Goal: Task Accomplishment & Management: Manage account settings

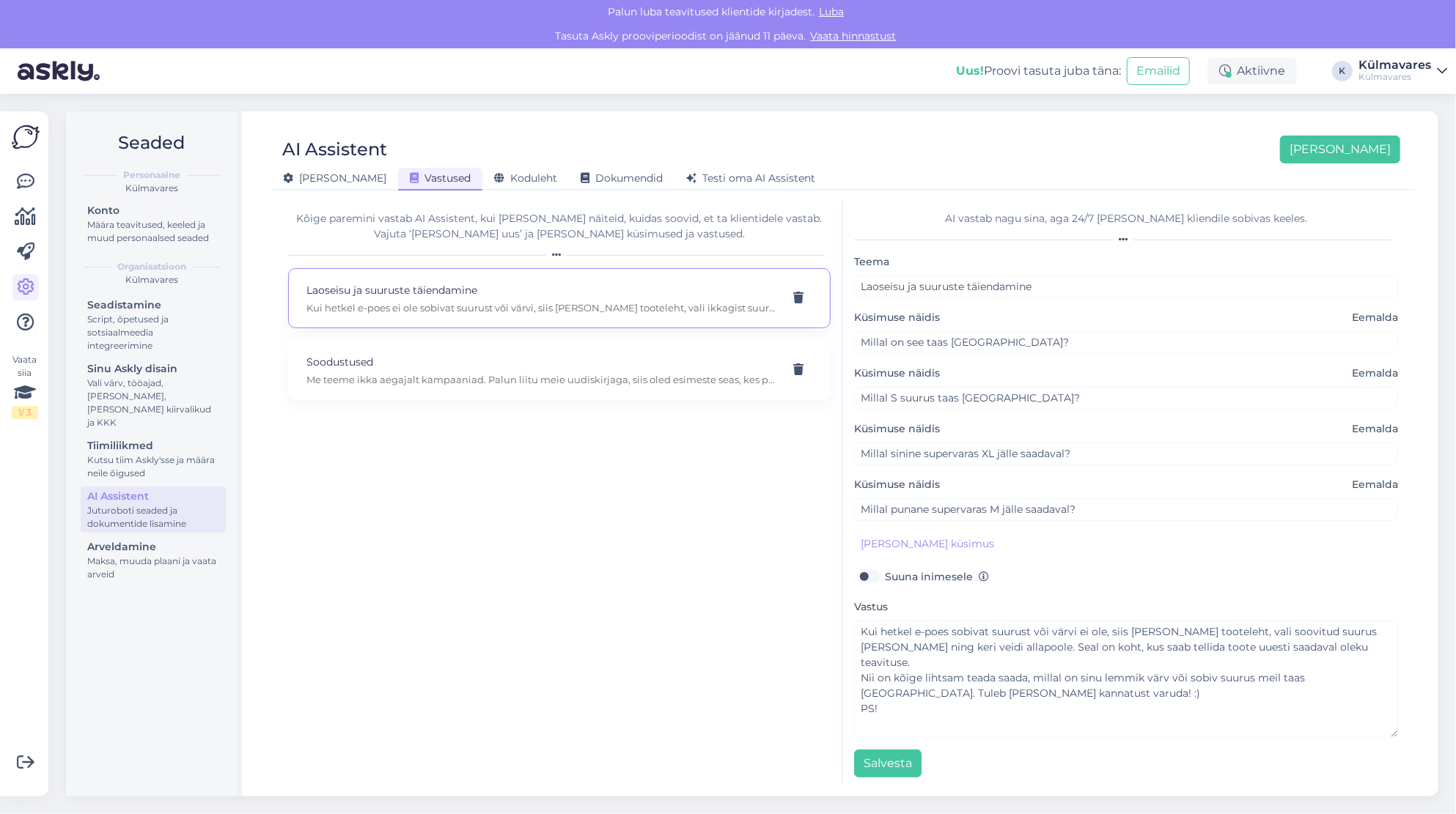
click at [938, 699] on textarea "Kui hetkel e-poes sobivat suurust või värvi ei ole, siis [PERSON_NAME] tooteleh…" at bounding box center [1125, 679] width 544 height 117
click at [1194, 642] on textarea "Kui hetkel e-poes sobivat suurust või värvi ei ole, siis [PERSON_NAME] tooteleh…" at bounding box center [1125, 679] width 544 height 117
drag, startPoint x: 879, startPoint y: 690, endPoint x: 853, endPoint y: 695, distance: 26.5
click at [853, 695] on div "AI vastab nagu sina, aga 24/7 [PERSON_NAME] kliendile sobivas keeles. Teema Lao…" at bounding box center [1125, 490] width 566 height 584
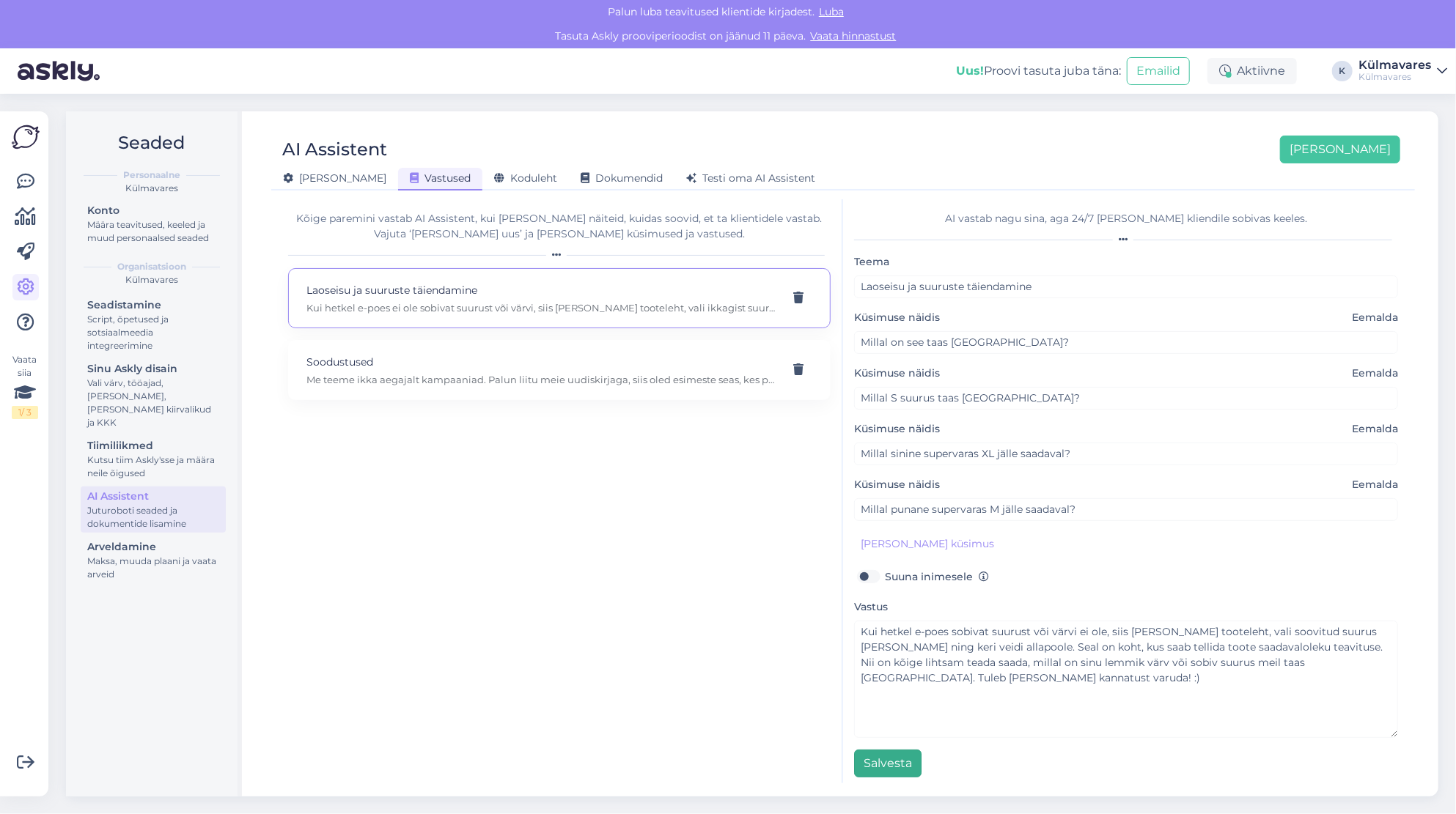
type textarea "Kui hetkel e-poes sobivat suurust või värvi ei ole, siis [PERSON_NAME] tooteleh…"
click at [894, 758] on button "Salvesta" at bounding box center [888, 764] width 68 height 28
click at [419, 374] on p "Me teeme ikka aegajalt kampaaniad. Palun liitu meie uudiskirjaga, siis oled esi…" at bounding box center [541, 380] width 470 height 13
type input "Soodustused"
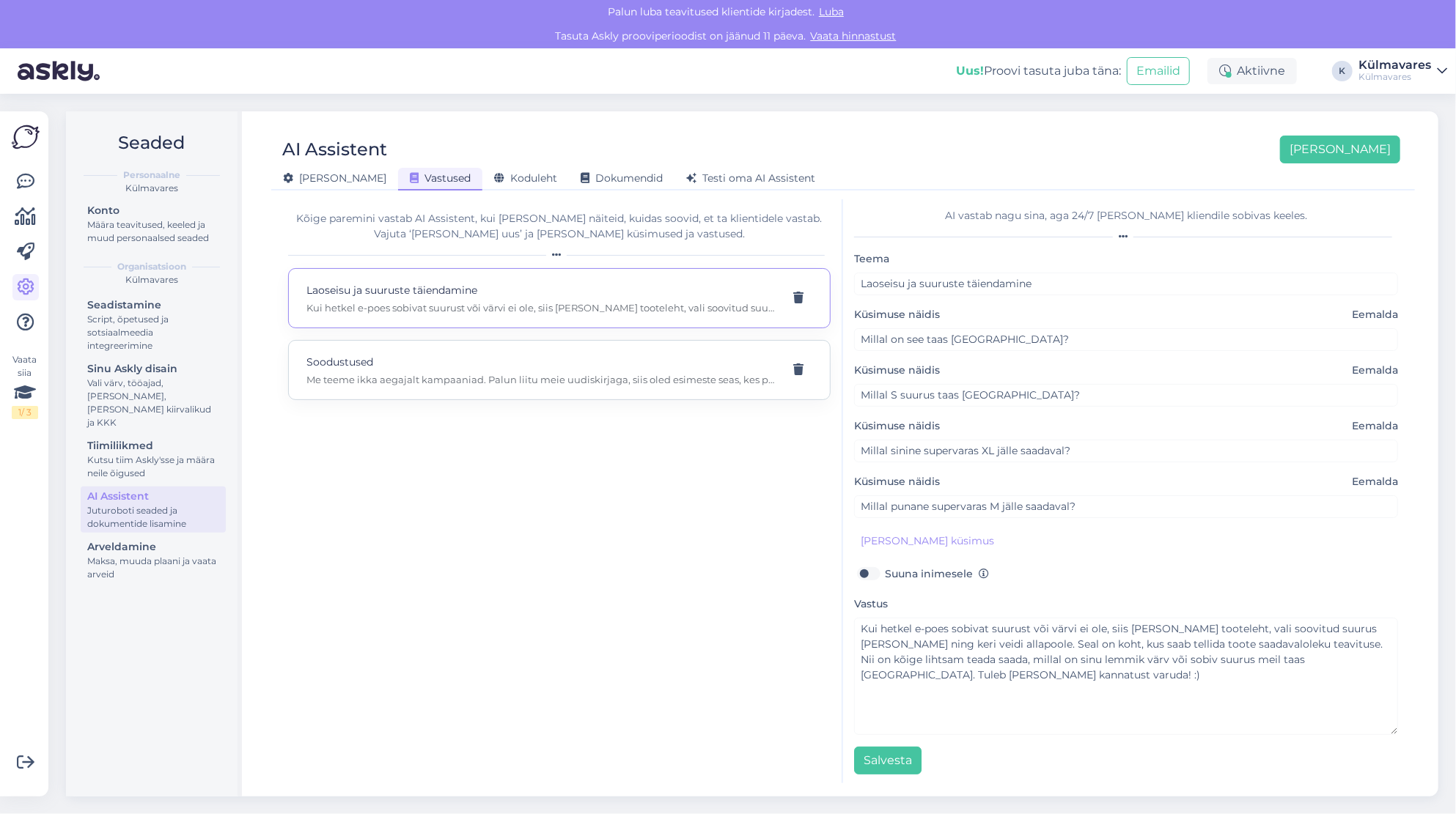
type input "Kas on soodukaid tulemas?"
type input "Kas sooduskoodi saaks?"
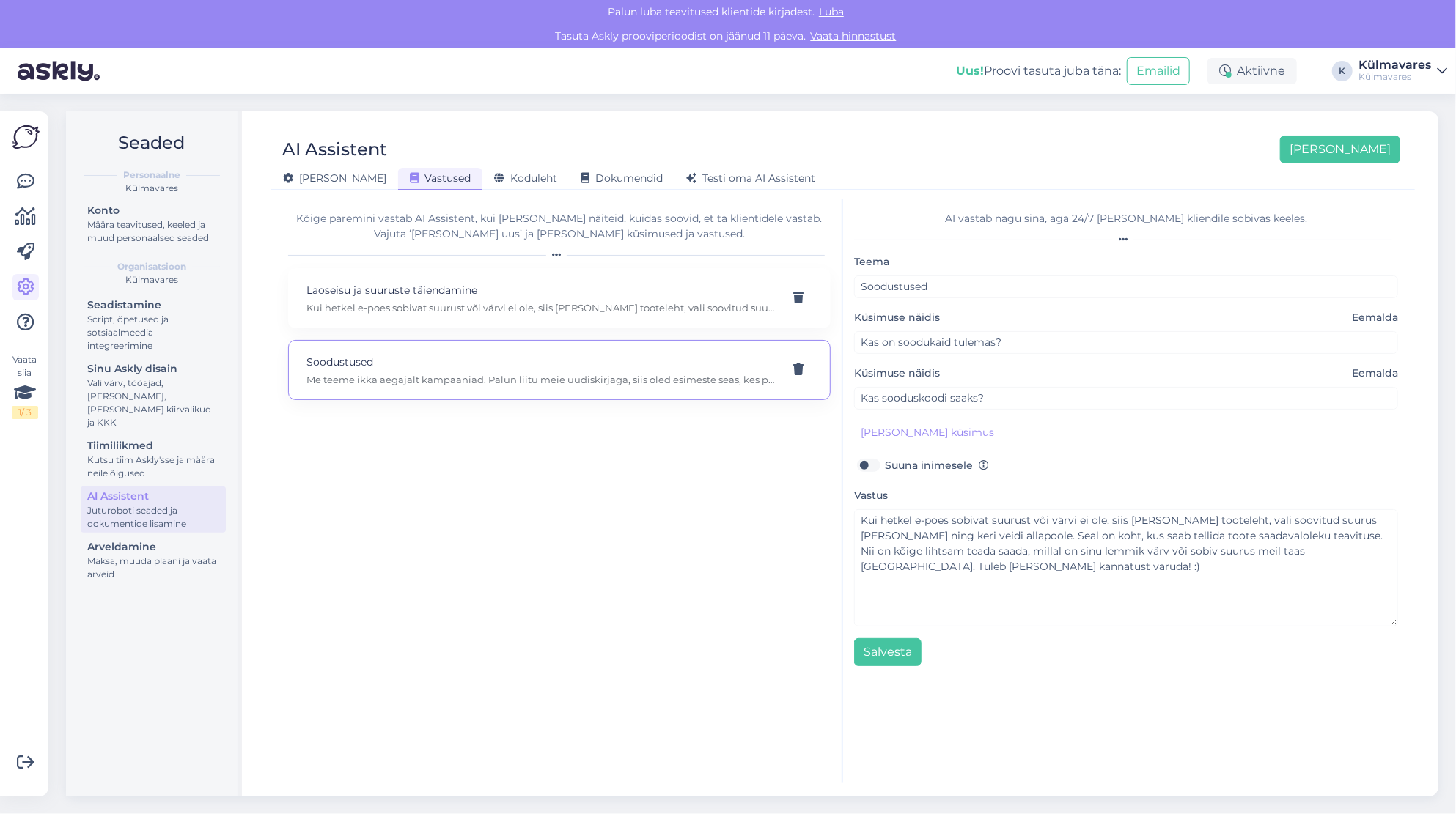
scroll to position [0, 0]
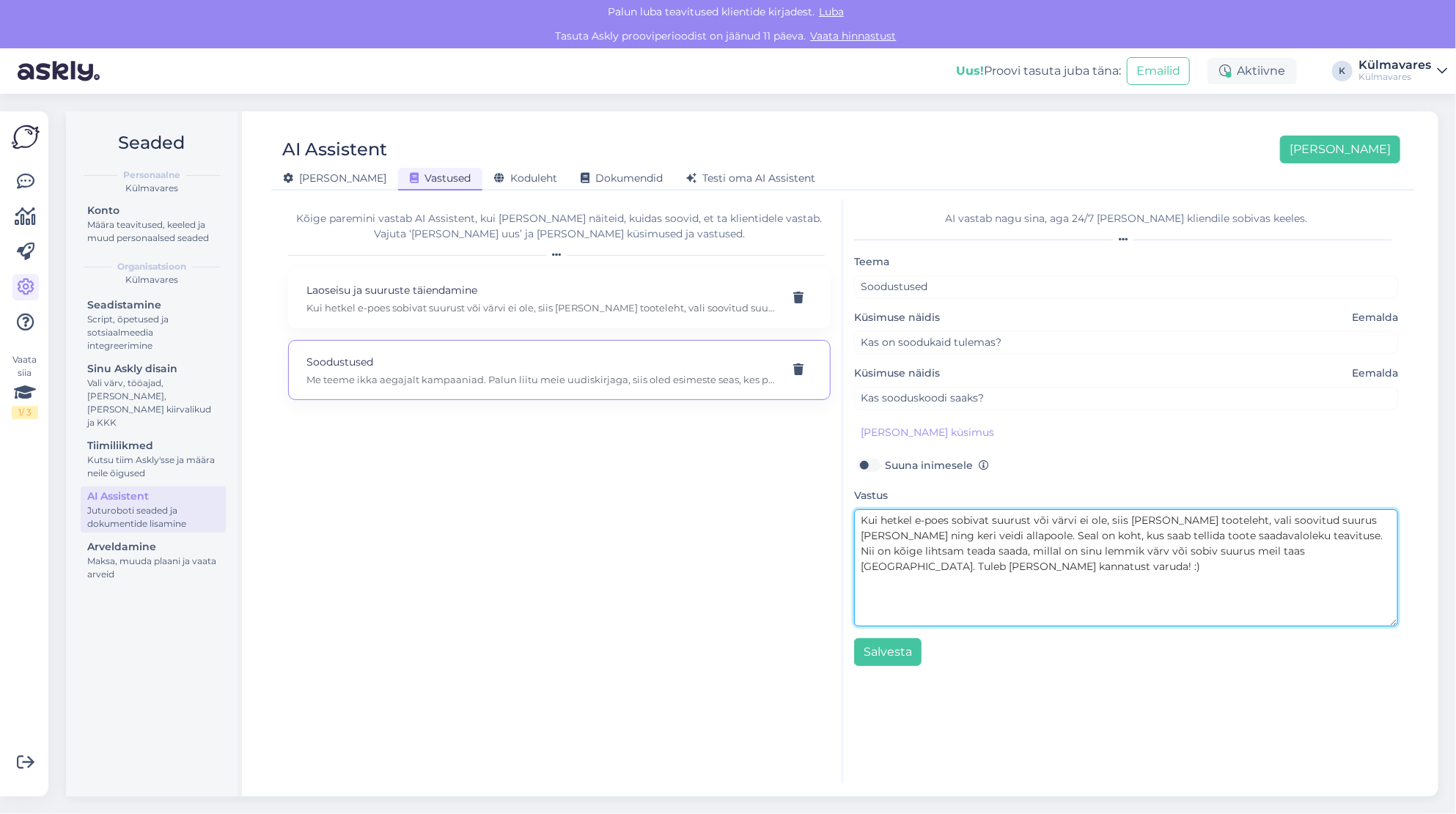
click at [1202, 535] on textarea "Me teeme ikka aegajalt kampaaniad. Palun liitu meie uudiskirjaga, siis oled esi…" at bounding box center [1125, 568] width 544 height 117
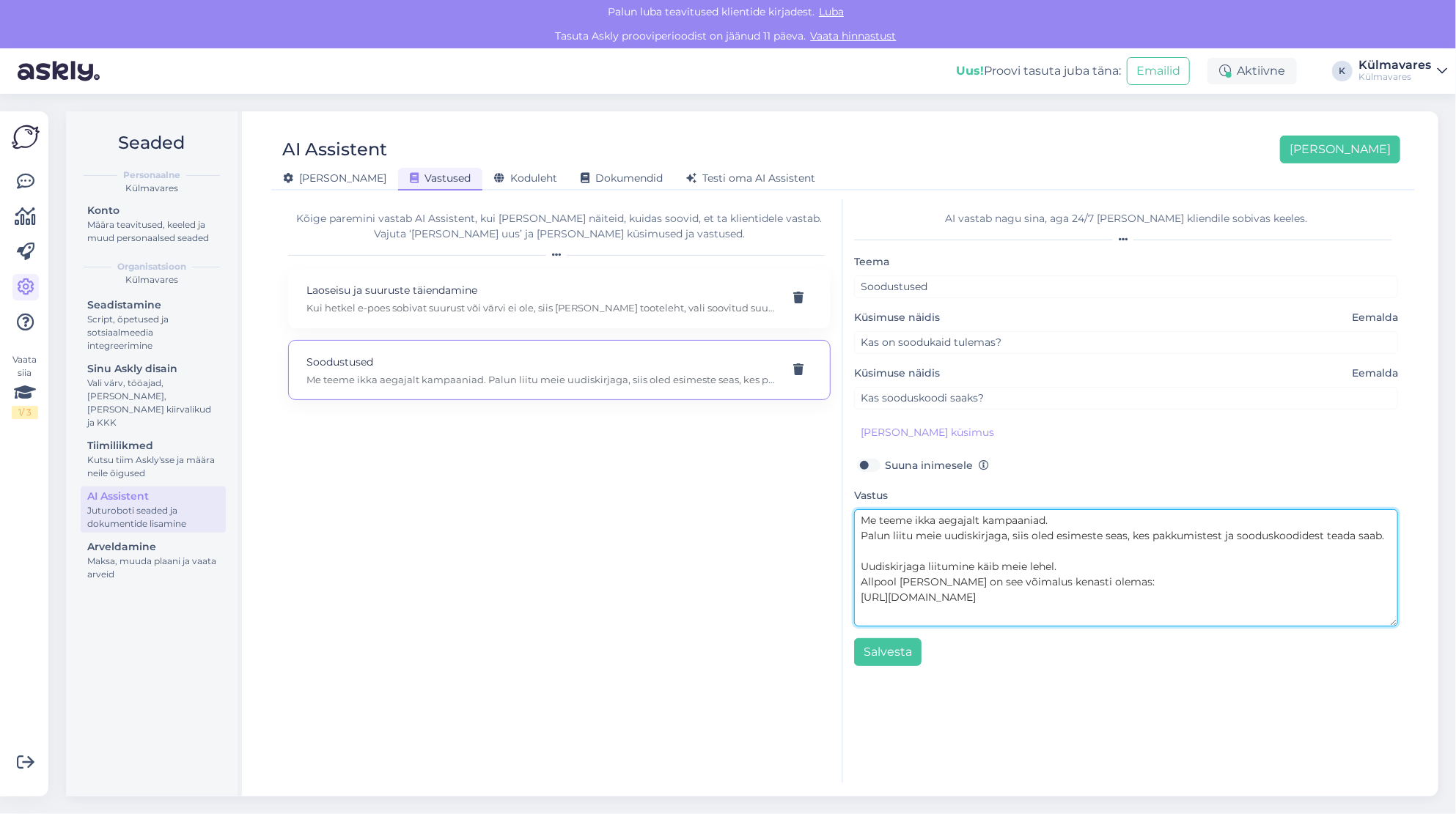
click at [891, 579] on textarea "Me teeme ikka aegajalt kampaaniad. Palun liitu meie uudiskirjaga, siis oled esi…" at bounding box center [1125, 568] width 544 height 117
drag, startPoint x: 1056, startPoint y: 565, endPoint x: 1102, endPoint y: 586, distance: 50.6
click at [1056, 565] on textarea "Me teeme ikka aegajalt kampaaniad. Palun liitu meie uudiskirjaga, siis oled esi…" at bounding box center [1125, 568] width 544 height 117
click at [1051, 561] on textarea "Me teeme ikka aegajalt kampaaniad. Palun liitu meie uudiskirjaga, siis oled esi…" at bounding box center [1125, 568] width 544 height 117
click at [1183, 568] on textarea "Me teeme ikka aegajalt kampaaniad. Palun liitu meie uudiskirjaga, siis oled esi…" at bounding box center [1125, 568] width 544 height 117
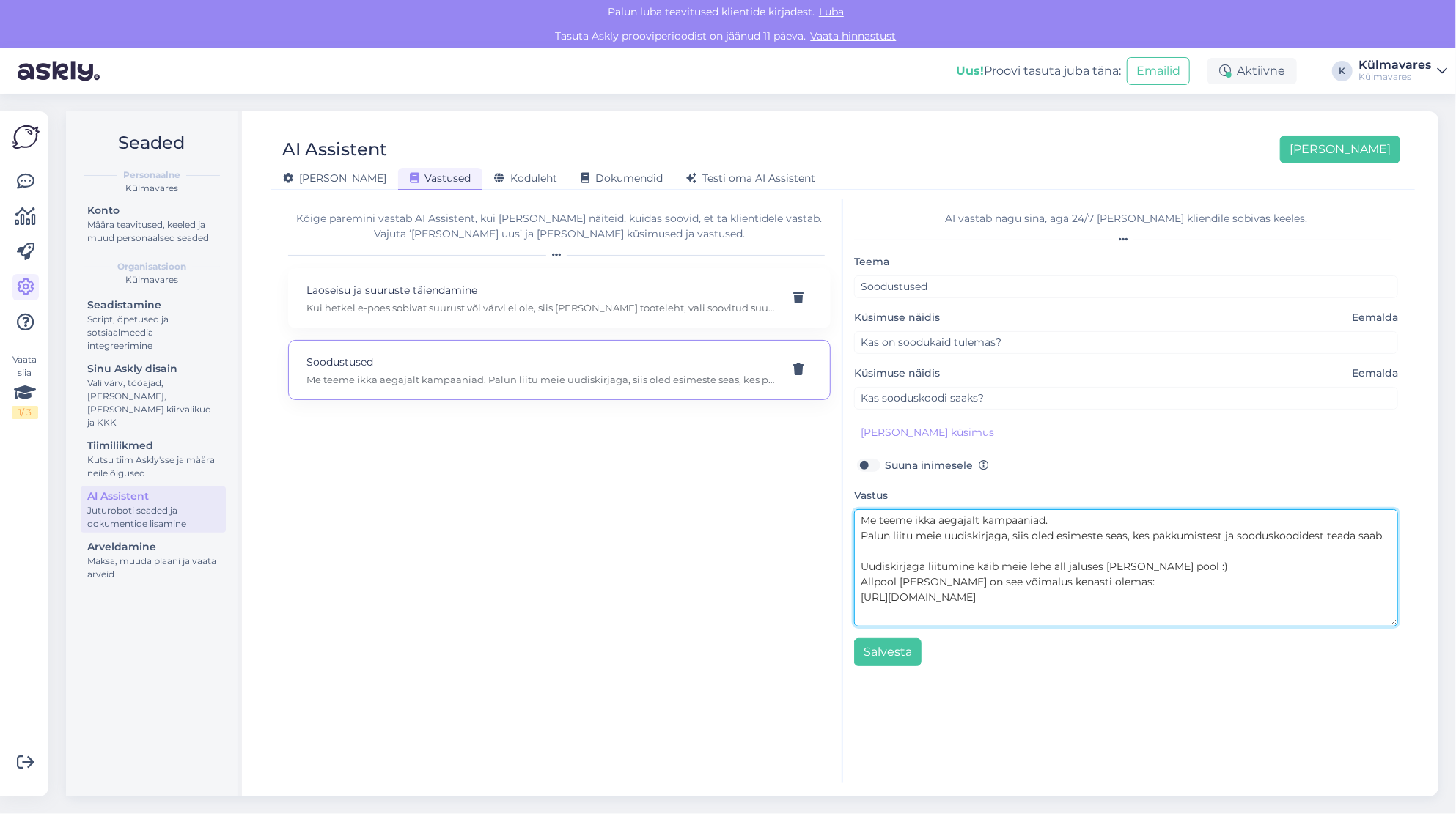
drag, startPoint x: 1114, startPoint y: 581, endPoint x: 854, endPoint y: 576, distance: 260.0
click at [854, 576] on textarea "Me teeme ikka aegajalt kampaaniad. Palun liitu meie uudiskirjaga, siis oled esi…" at bounding box center [1125, 568] width 544 height 117
click at [862, 518] on textarea "Me teeme ikka aegajalt kampaaniad. Palun liitu meie uudiskirjaga, siis oled esi…" at bounding box center [1125, 568] width 544 height 117
click at [861, 534] on textarea "Me teeme ikka aegajalt kampaaniad. Palun liitu meie uudiskirjaga, siis oled esi…" at bounding box center [1125, 568] width 544 height 117
click at [1032, 519] on textarea "Me teeme aeg-ajalt kampaaniad. Palun liitu meie uudiskirjaga, siis oled esimest…" at bounding box center [1125, 568] width 544 height 117
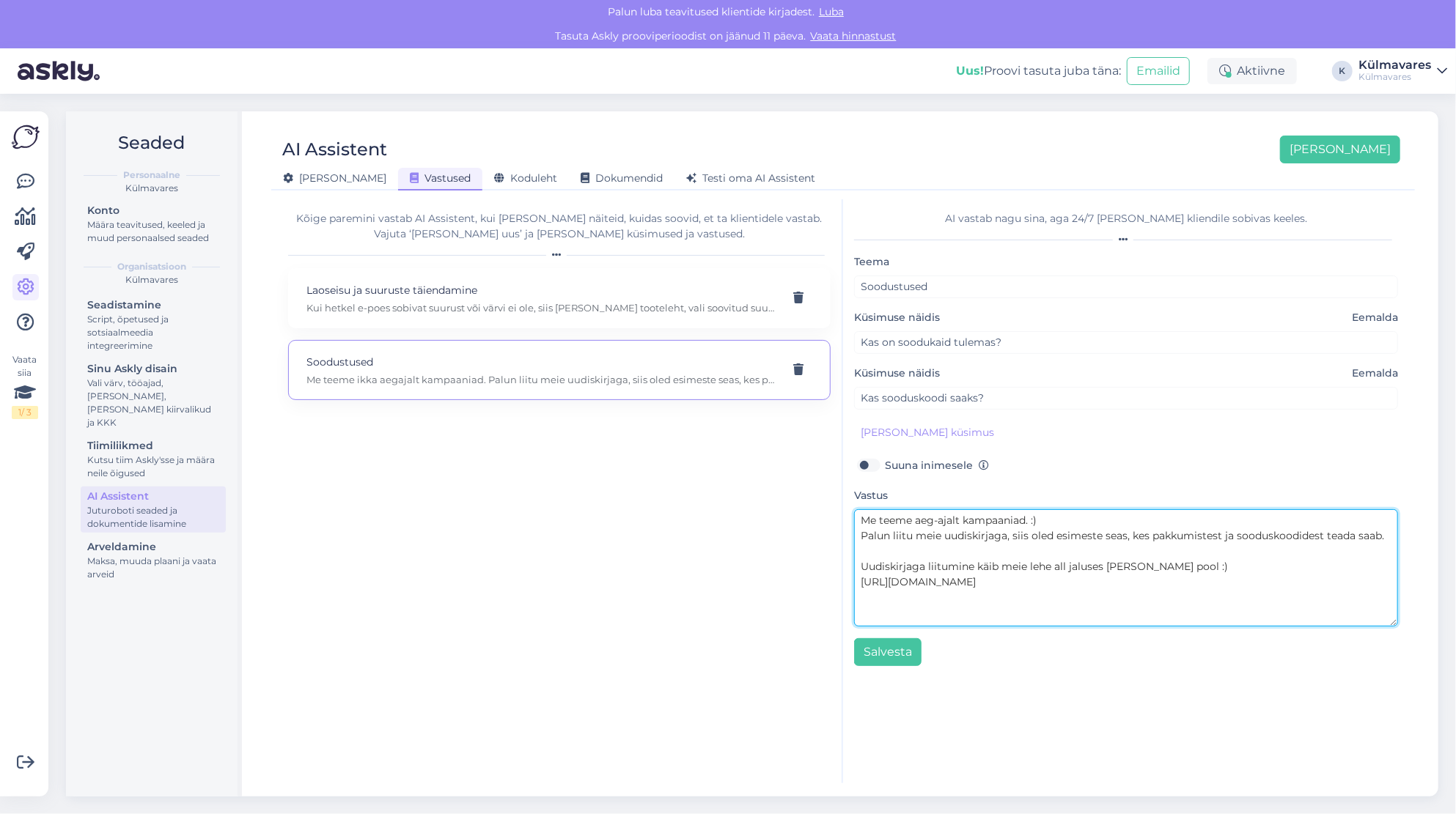
click at [1028, 521] on textarea "Me teeme aeg-ajalt kampaaniad. :) Palun liitu meie uudiskirjaga, siis oled esim…" at bounding box center [1125, 568] width 544 height 117
click at [1042, 513] on textarea "Me teeme aeg-ajalt kampaaniad :) Palun liitu meie uudiskirjaga, siis oled esime…" at bounding box center [1125, 568] width 544 height 117
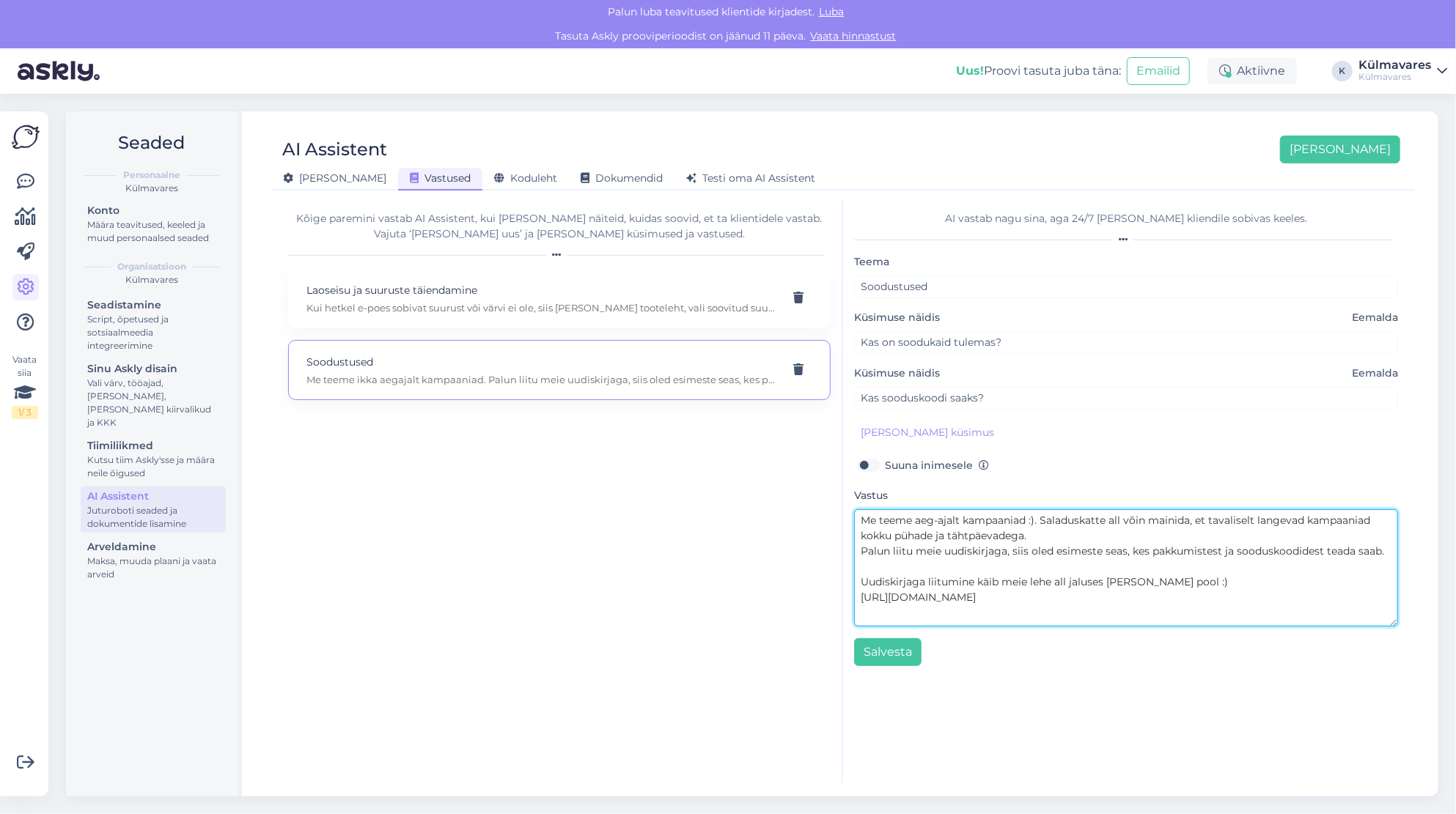
click at [1186, 578] on textarea "Me teeme aeg-ajalt kampaaniad :). Saladuskatte all võin mainida, et tavaliselt …" at bounding box center [1125, 568] width 544 height 117
click at [859, 548] on textarea "Me teeme aeg-ajalt kampaaniad :). Saladuskatte all võin mainida, et tavaliselt …" at bounding box center [1125, 568] width 544 height 117
click at [1041, 533] on textarea "Me teeme aeg-ajalt kampaaniad :). Saladuskatte all võin mainida, et tavaliselt …" at bounding box center [1125, 568] width 544 height 117
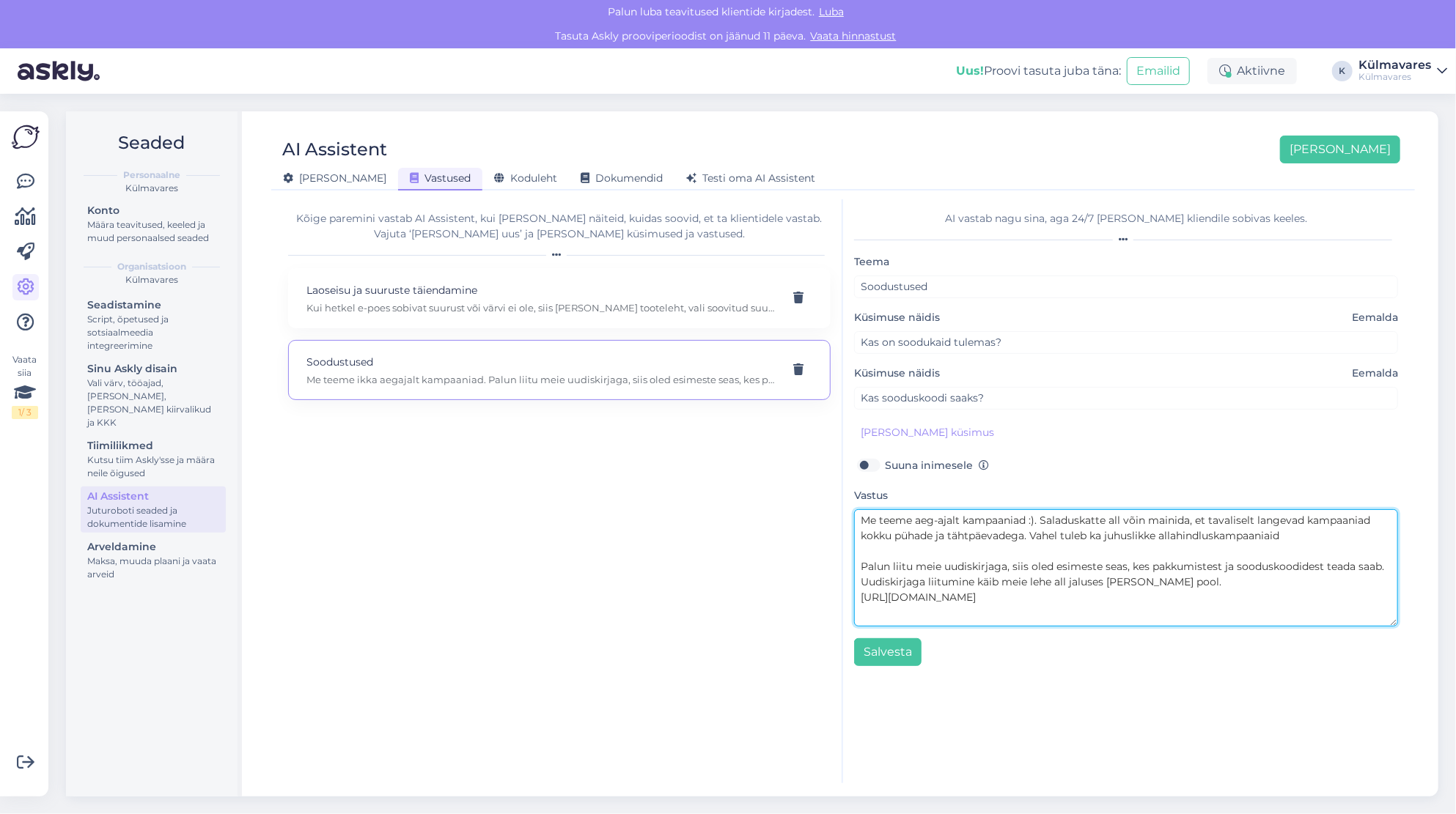
click at [1093, 535] on textarea "Me teeme aeg-ajalt kampaaniad :). Saladuskatte all võin mainida, et tavaliselt …" at bounding box center [1125, 568] width 544 height 117
click at [1315, 535] on textarea "Me teeme aeg-ajalt kampaaniad :). Saladuskatte all võin mainida, et tavaliselt …" at bounding box center [1125, 568] width 544 height 117
click at [862, 565] on textarea "Me teeme aeg-ajalt kampaaniad :). Saladuskatte all võin mainida, et tavaliselt …" at bounding box center [1125, 568] width 544 height 117
click at [1059, 532] on textarea "Me teeme aeg-ajalt kampaaniad :). Saladuskatte all võin mainida, et tavaliselt …" at bounding box center [1125, 568] width 544 height 117
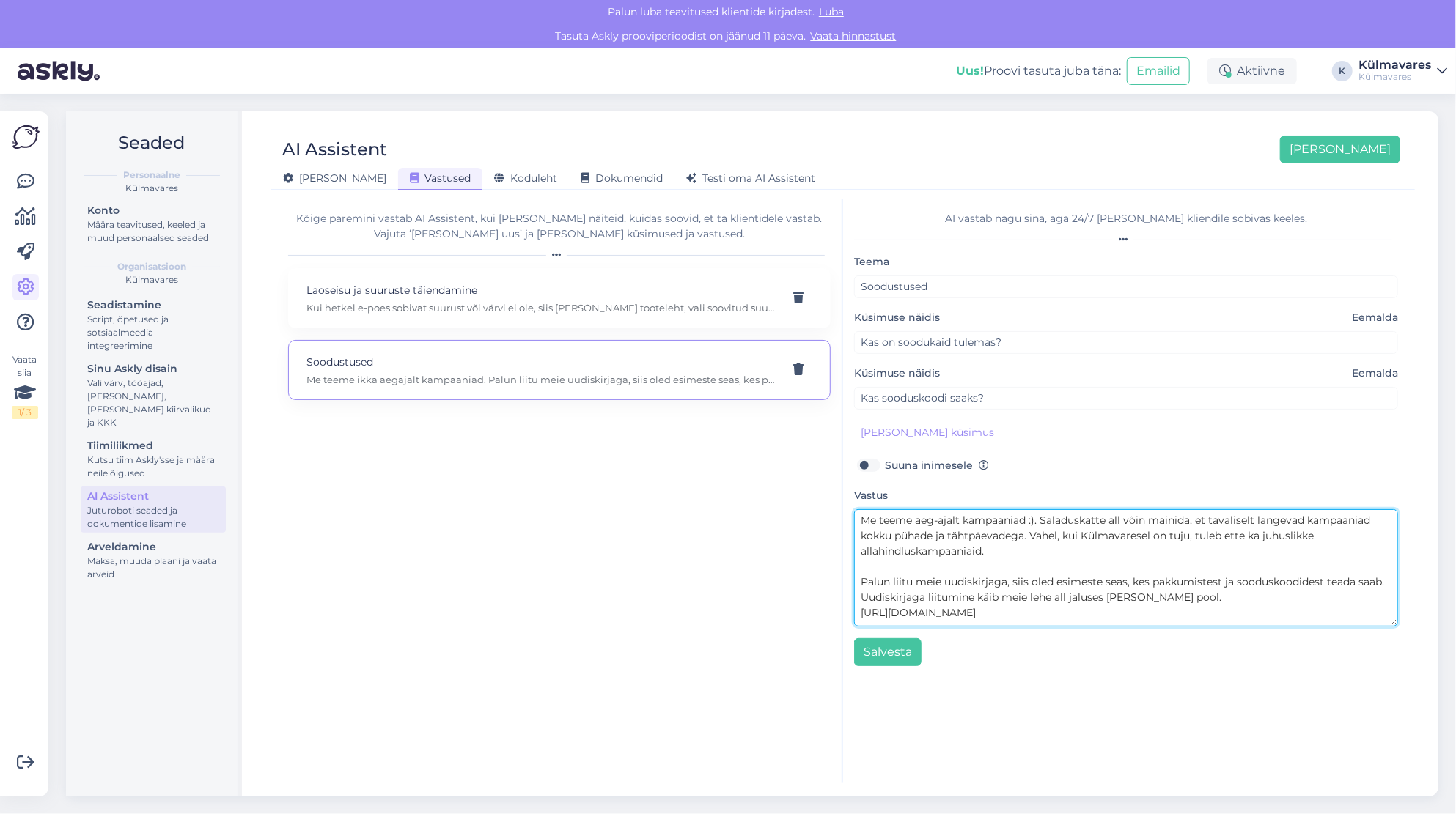
click at [1009, 583] on textarea "Me teeme aeg-ajalt kampaaniad :). Saladuskatte all võin mainida, et tavaliselt …" at bounding box center [1125, 568] width 544 height 117
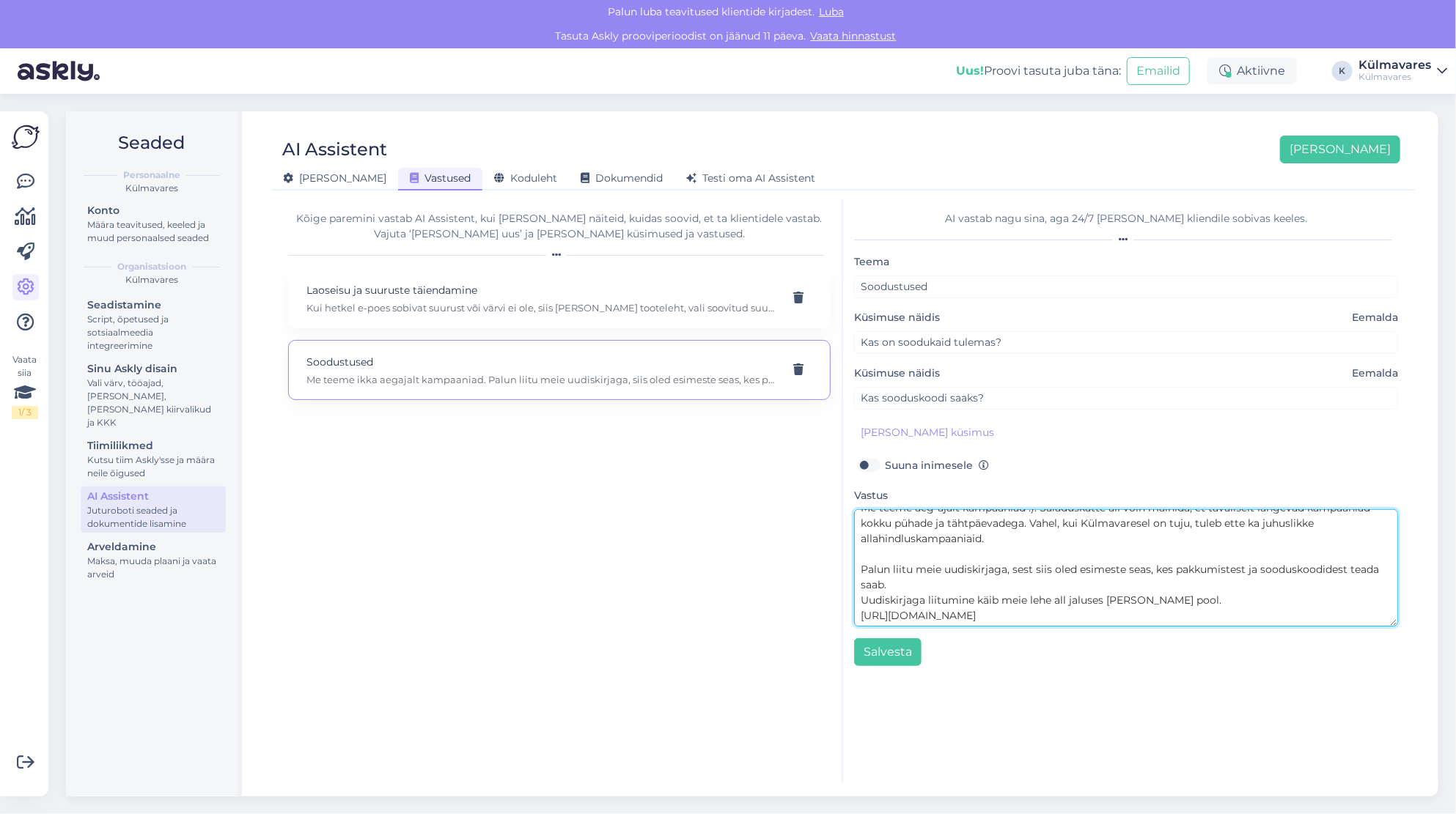
click at [861, 595] on textarea "Me teeme aeg-ajalt kampaaniad :). Saladuskatte all võin mainida, et tavaliselt …" at bounding box center [1125, 568] width 544 height 117
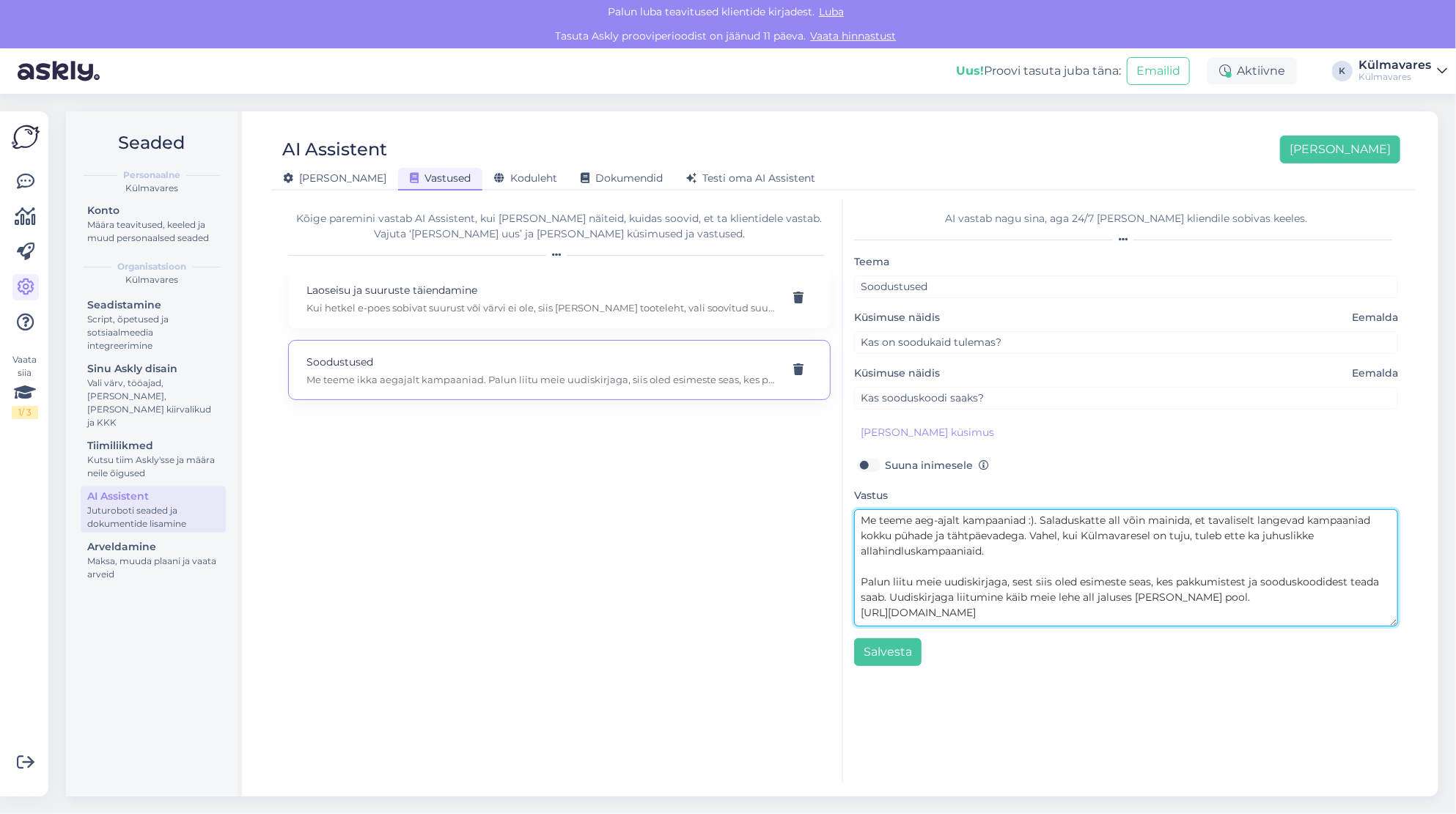
scroll to position [0, 0]
click at [1210, 596] on textarea "Me teeme aeg-ajalt kampaaniad :). Saladuskatte all võin mainida, et tavaliselt …" at bounding box center [1125, 568] width 544 height 117
click at [1041, 516] on textarea "Me teeme aeg-ajalt kampaaniad :). Saladuskatte all võin mainida, et tavaliselt …" at bounding box center [1125, 568] width 544 height 117
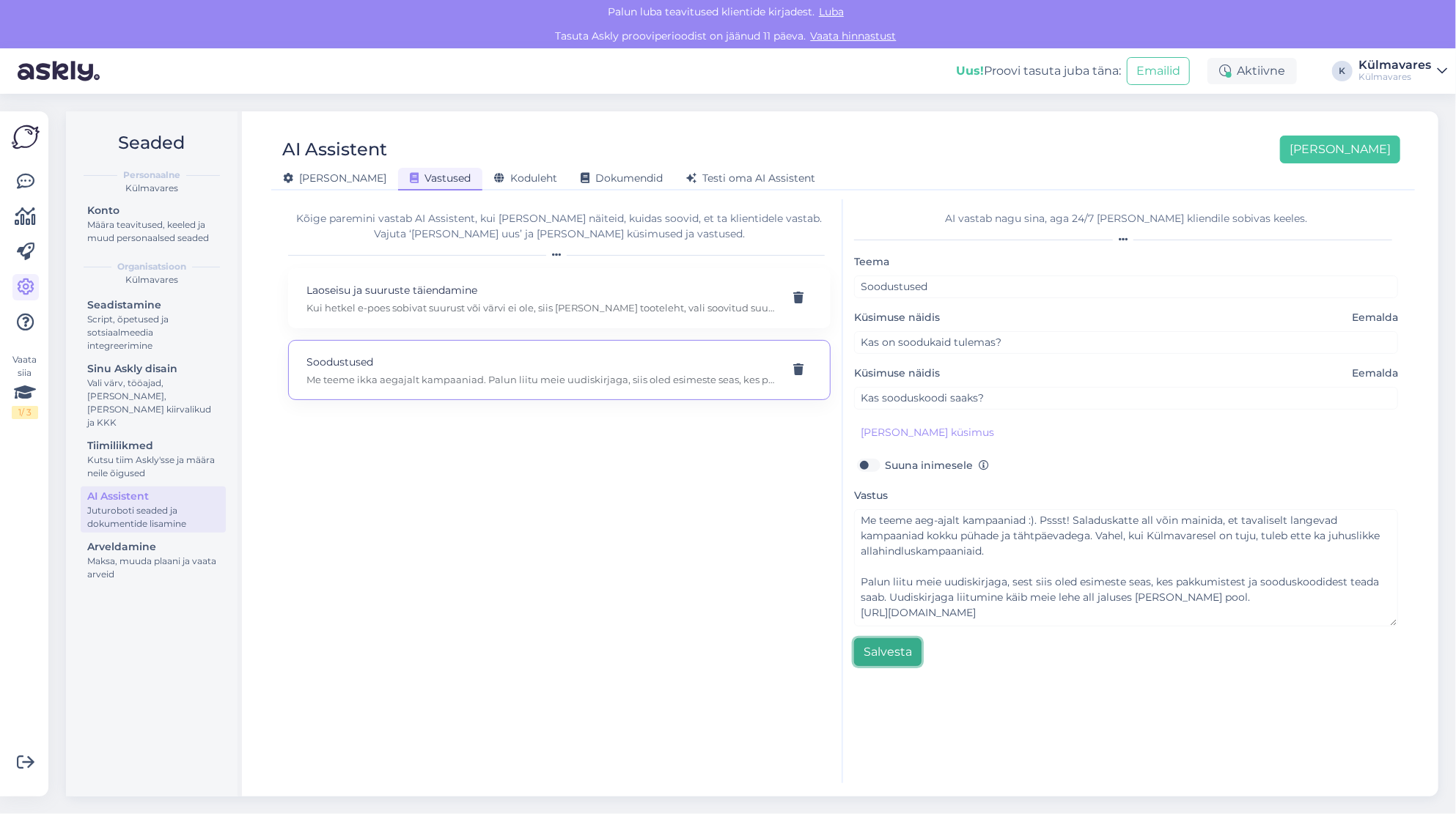
click at [879, 649] on button "Salvesta" at bounding box center [888, 652] width 68 height 28
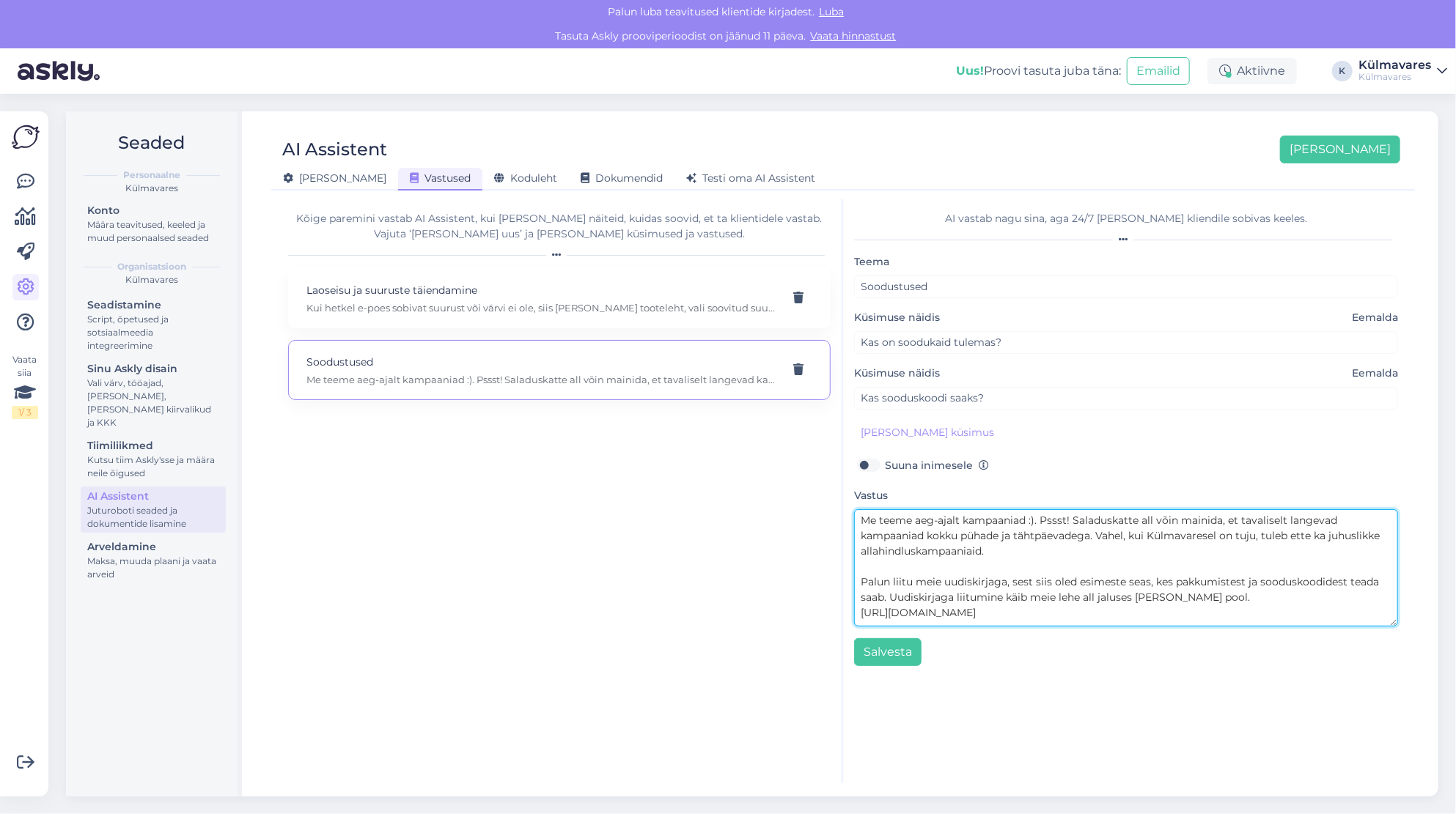
click at [998, 572] on textarea "Me teeme aeg-ajalt kampaaniad :). Pssst! Saladuskatte all võin mainida, et tava…" at bounding box center [1125, 568] width 544 height 117
click at [1040, 521] on textarea "Me teeme aeg-ajalt kampaaniad :). Pssst! Saladuskatte all võin mainida, et tava…" at bounding box center [1125, 568] width 544 height 117
click at [1040, 518] on textarea "Me teeme aeg-ajalt kampaaniad :). Pssst! Saladuskatte all võin mainida, et tava…" at bounding box center [1125, 568] width 544 height 117
type textarea "Me teeme aeg-ajalt kampaaniad :). Saladuskatte all võin mainida, et tavaliselt …"
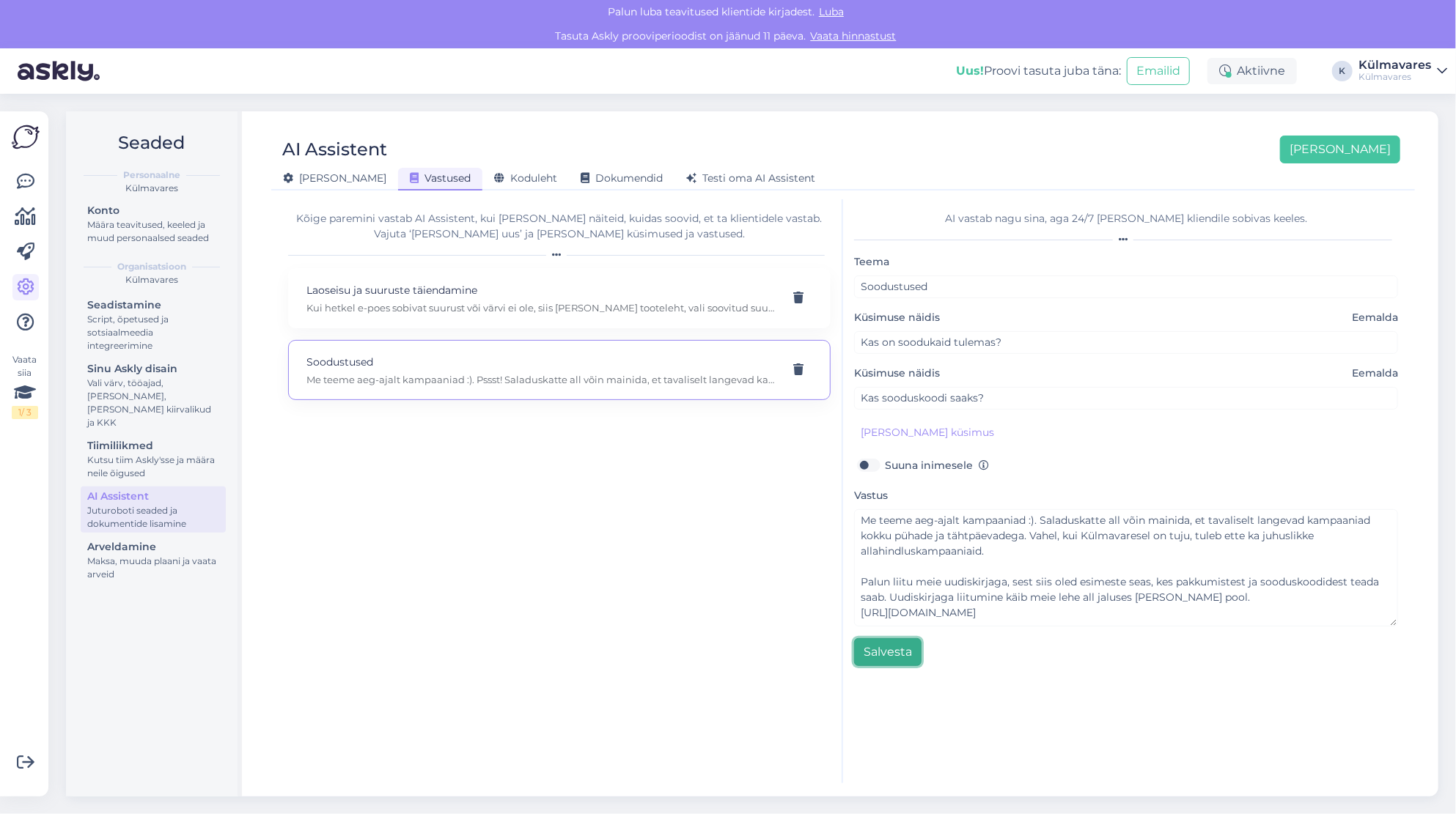
click at [902, 653] on button "Salvesta" at bounding box center [888, 652] width 68 height 28
click at [419, 292] on p "Laoseisu ja suuruste täiendamine" at bounding box center [541, 291] width 470 height 16
type input "Laoseisu ja suuruste täiendamine"
type input "Millal on see taas [GEOGRAPHIC_DATA]?"
type input "Millal S suurus taas [GEOGRAPHIC_DATA]?"
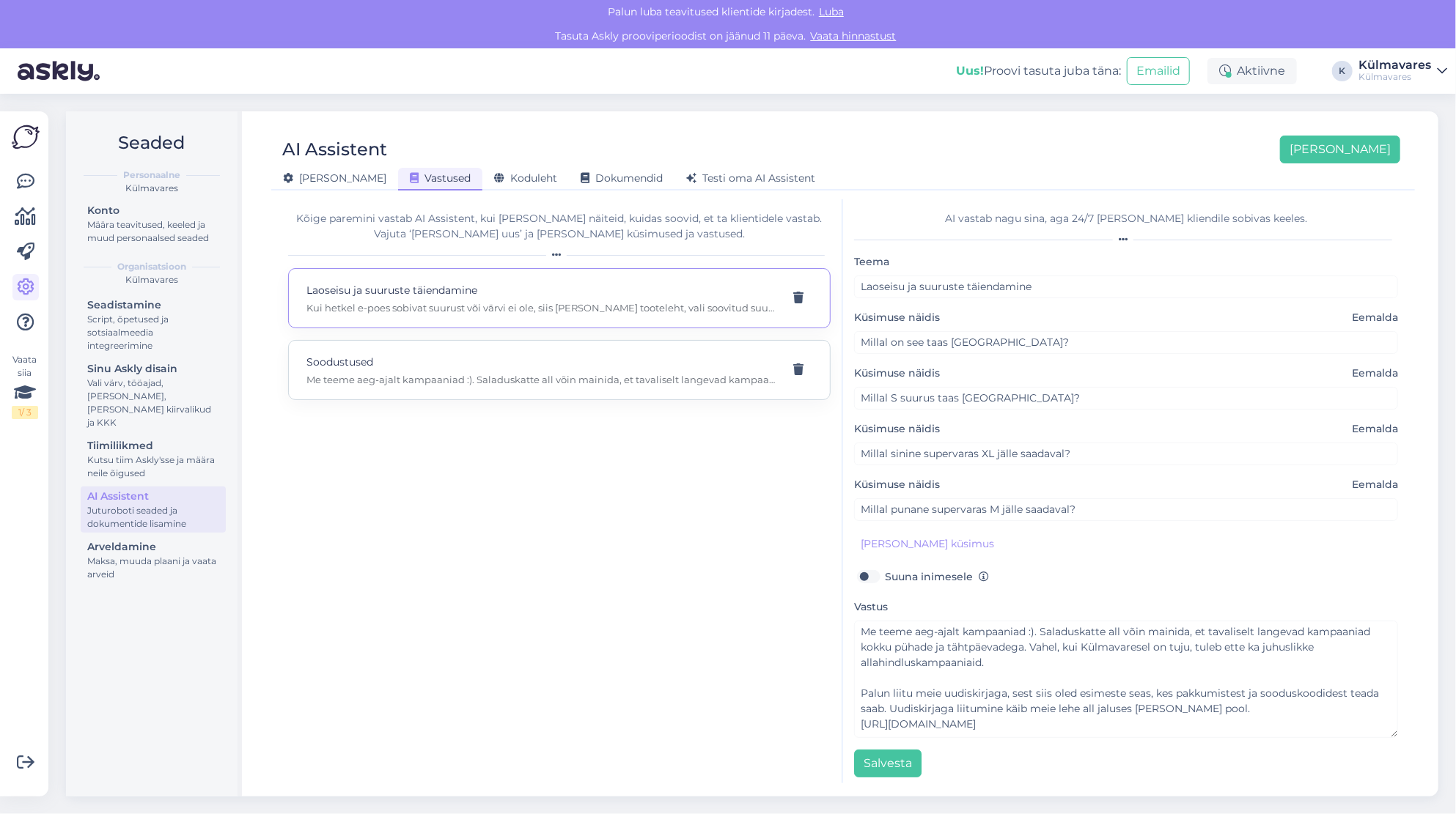
click at [422, 358] on p "Soodustused" at bounding box center [541, 362] width 470 height 16
type input "Soodustused"
type input "Kas on soodukaid tulemas?"
type input "Kas sooduskoodi saaks?"
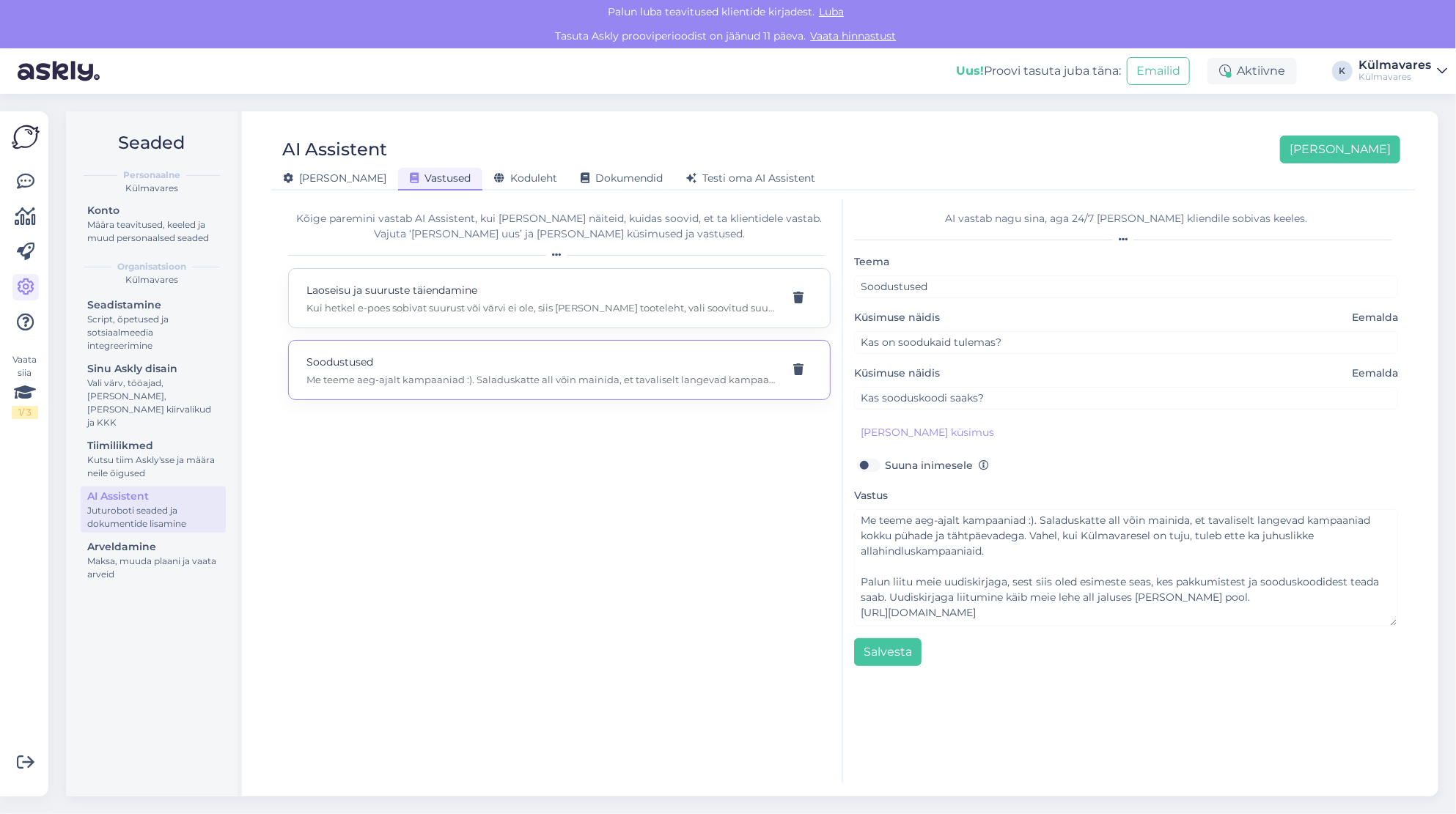
click at [431, 302] on p "Kui hetkel e-poes sobivat suurust või värvi ei ole, siis [PERSON_NAME] tooteleh…" at bounding box center [541, 308] width 470 height 13
type input "Laoseisu ja suuruste täiendamine"
type input "Millal on see taas [GEOGRAPHIC_DATA]?"
type input "Millal S suurus taas [GEOGRAPHIC_DATA]?"
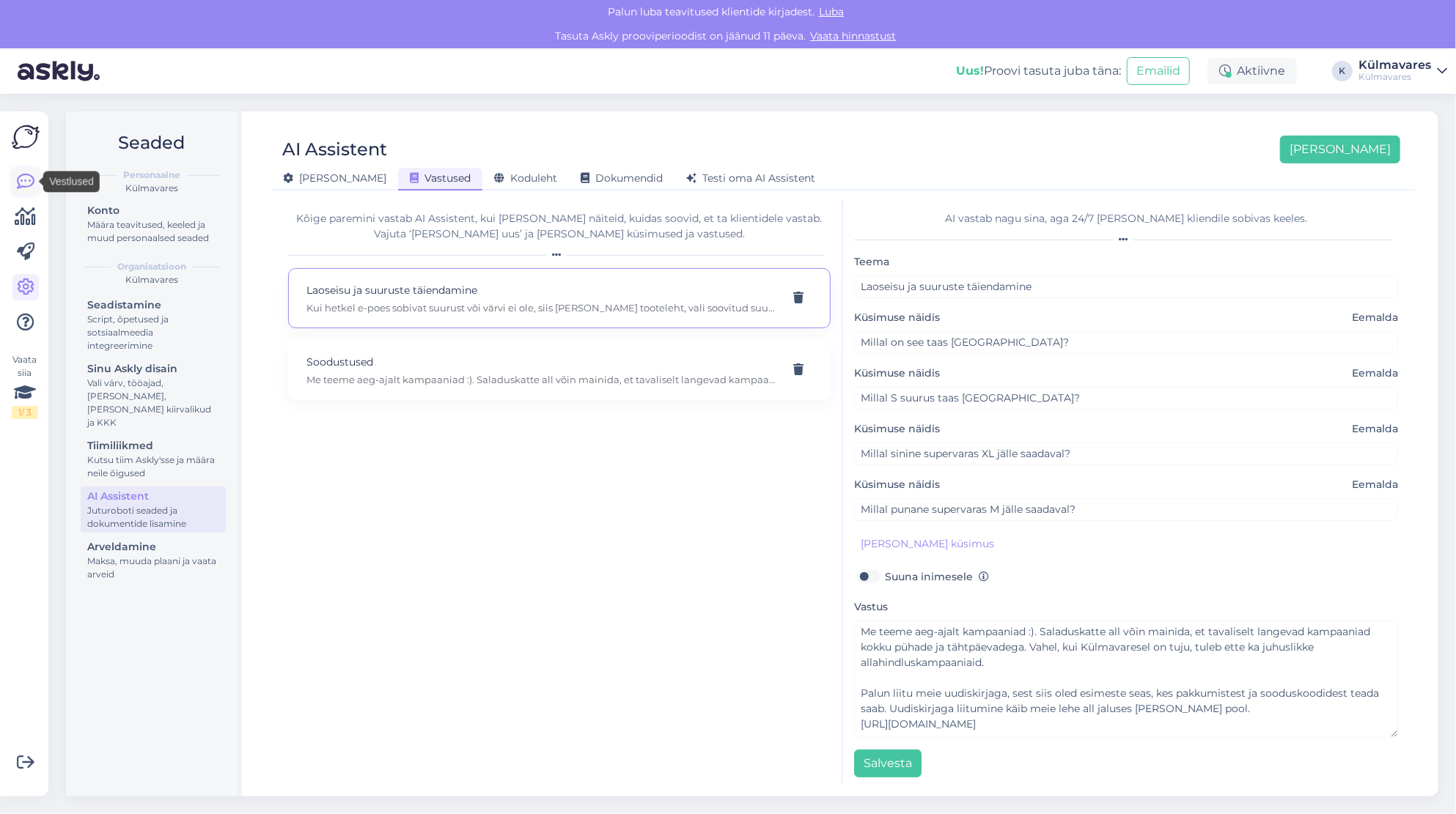
click at [29, 180] on icon at bounding box center [25, 182] width 17 height 17
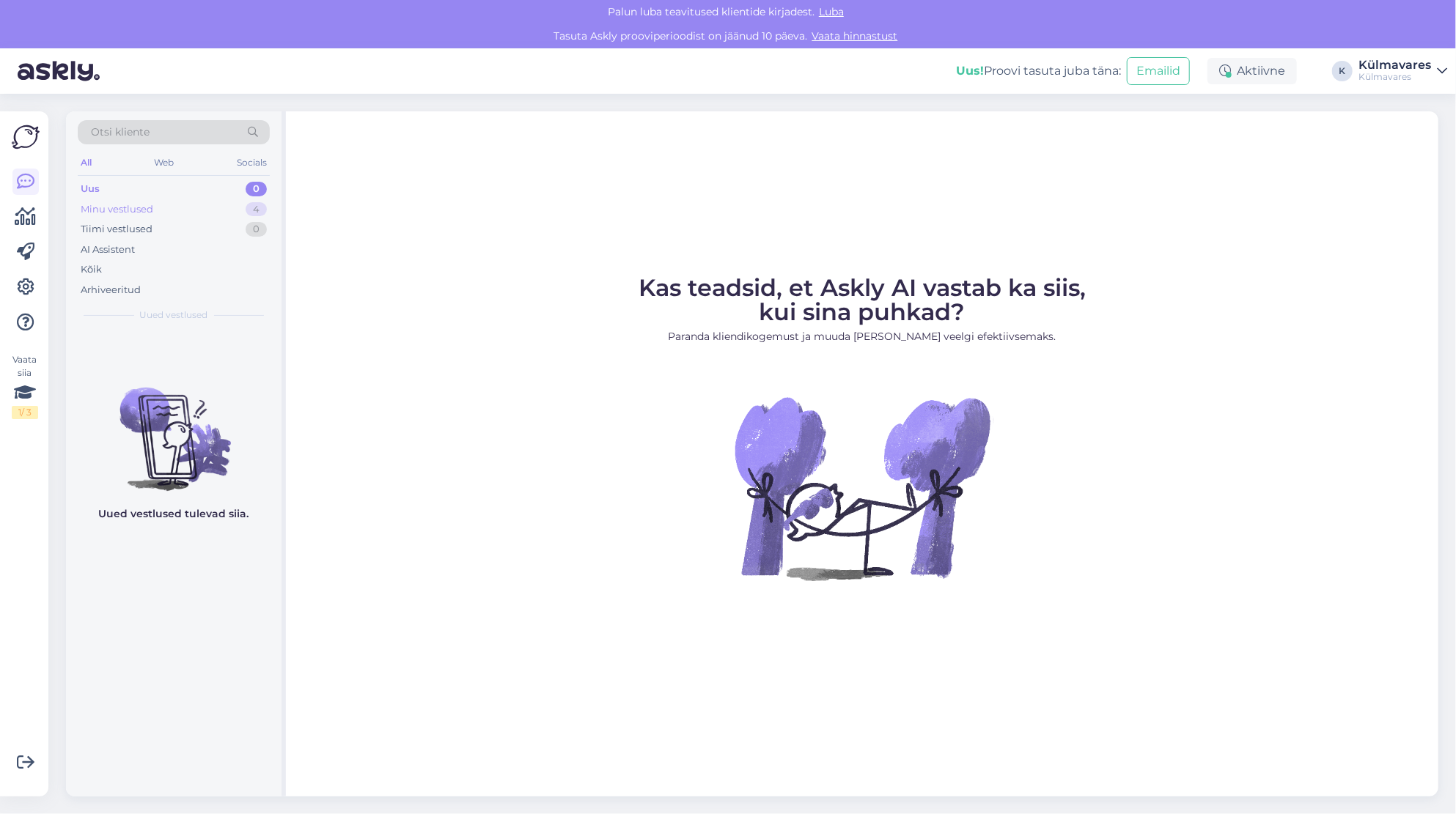
click at [129, 210] on div "Minu vestlused" at bounding box center [116, 210] width 72 height 15
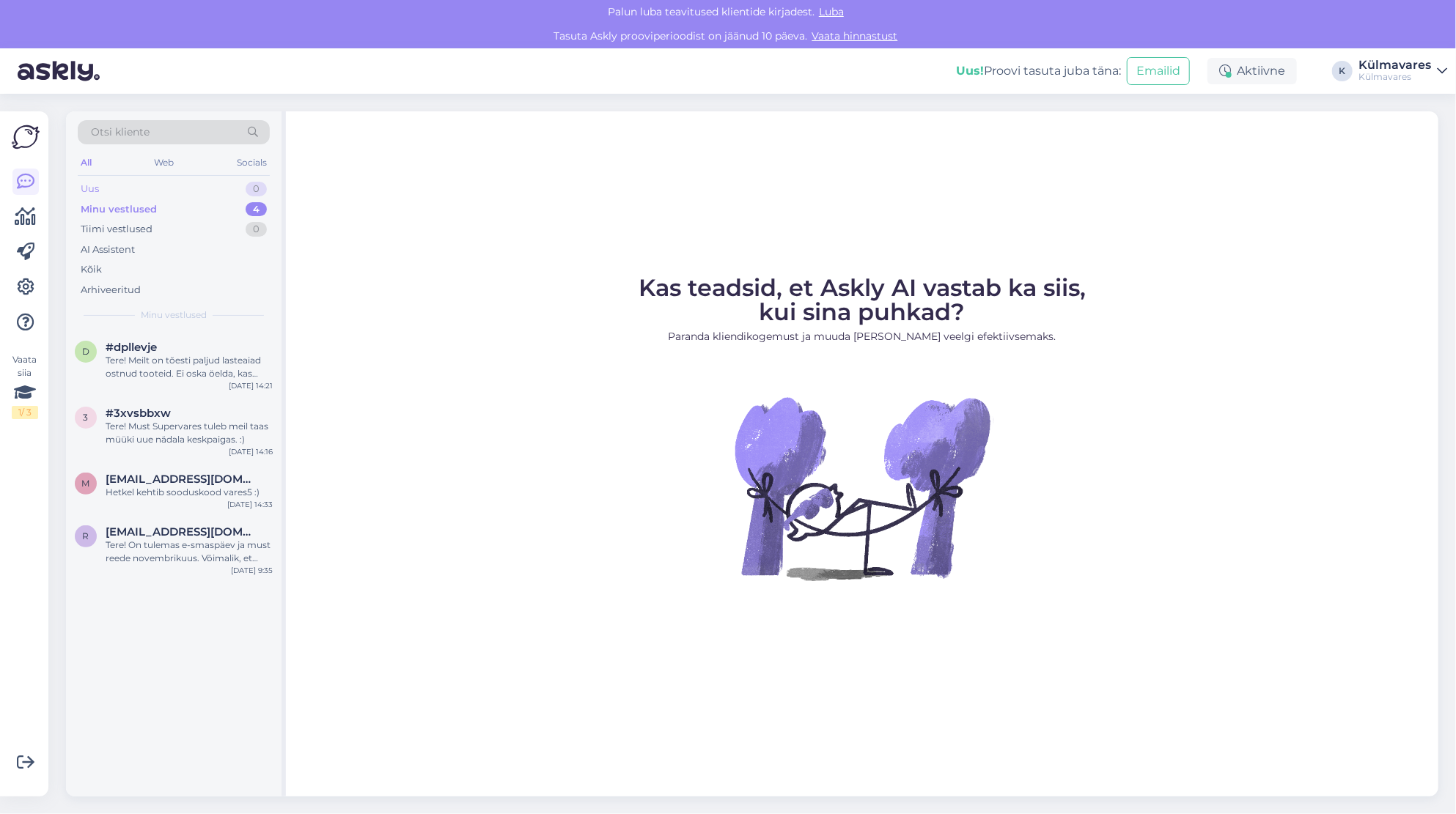
click at [130, 192] on div "Uus 0" at bounding box center [173, 189] width 192 height 20
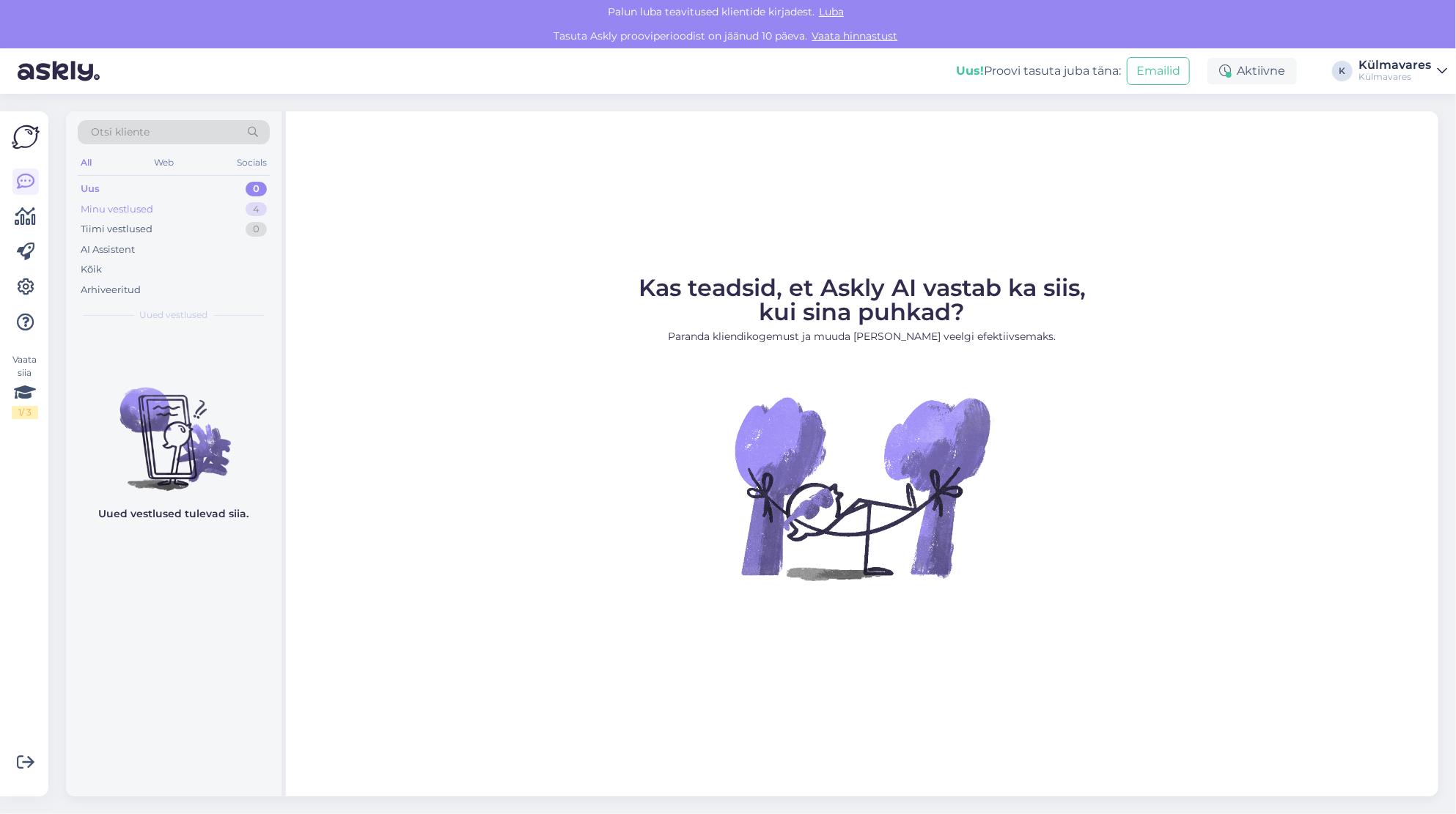
click at [130, 210] on div "Minu vestlused" at bounding box center [116, 210] width 72 height 15
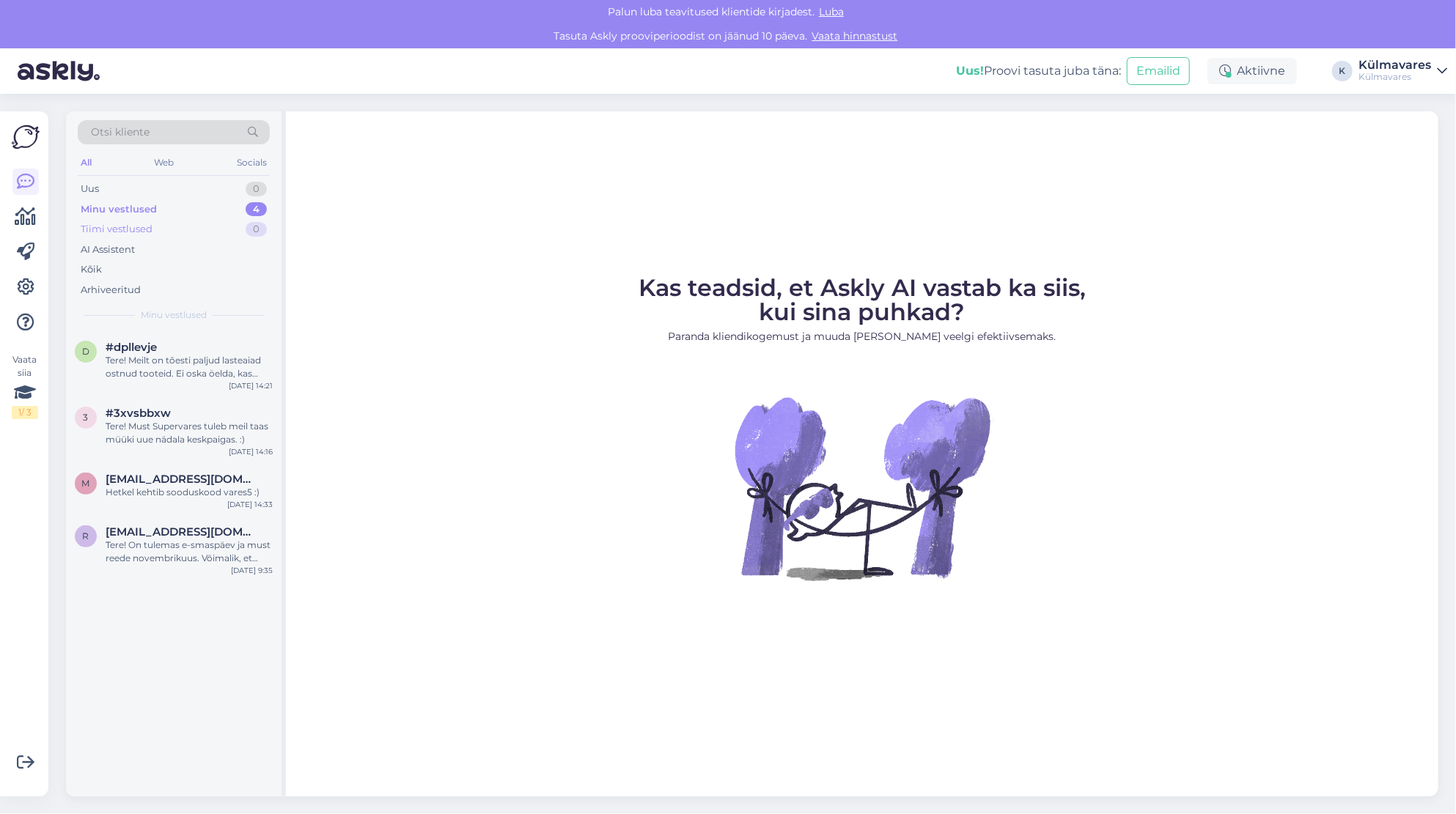
click at [140, 231] on div "Tiimi vestlused" at bounding box center [116, 229] width 72 height 15
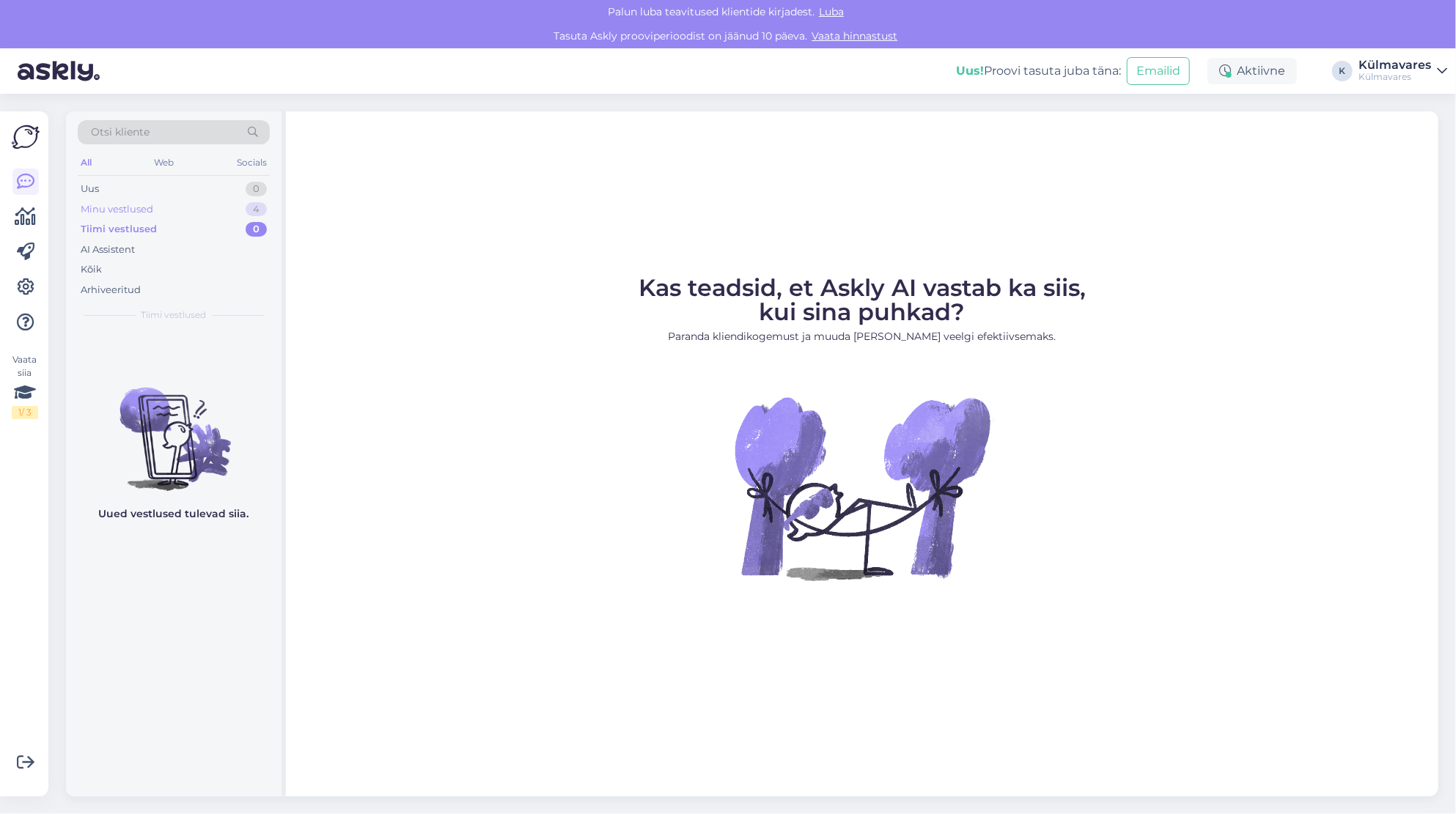
click at [148, 206] on div "Minu vestlused" at bounding box center [116, 210] width 72 height 15
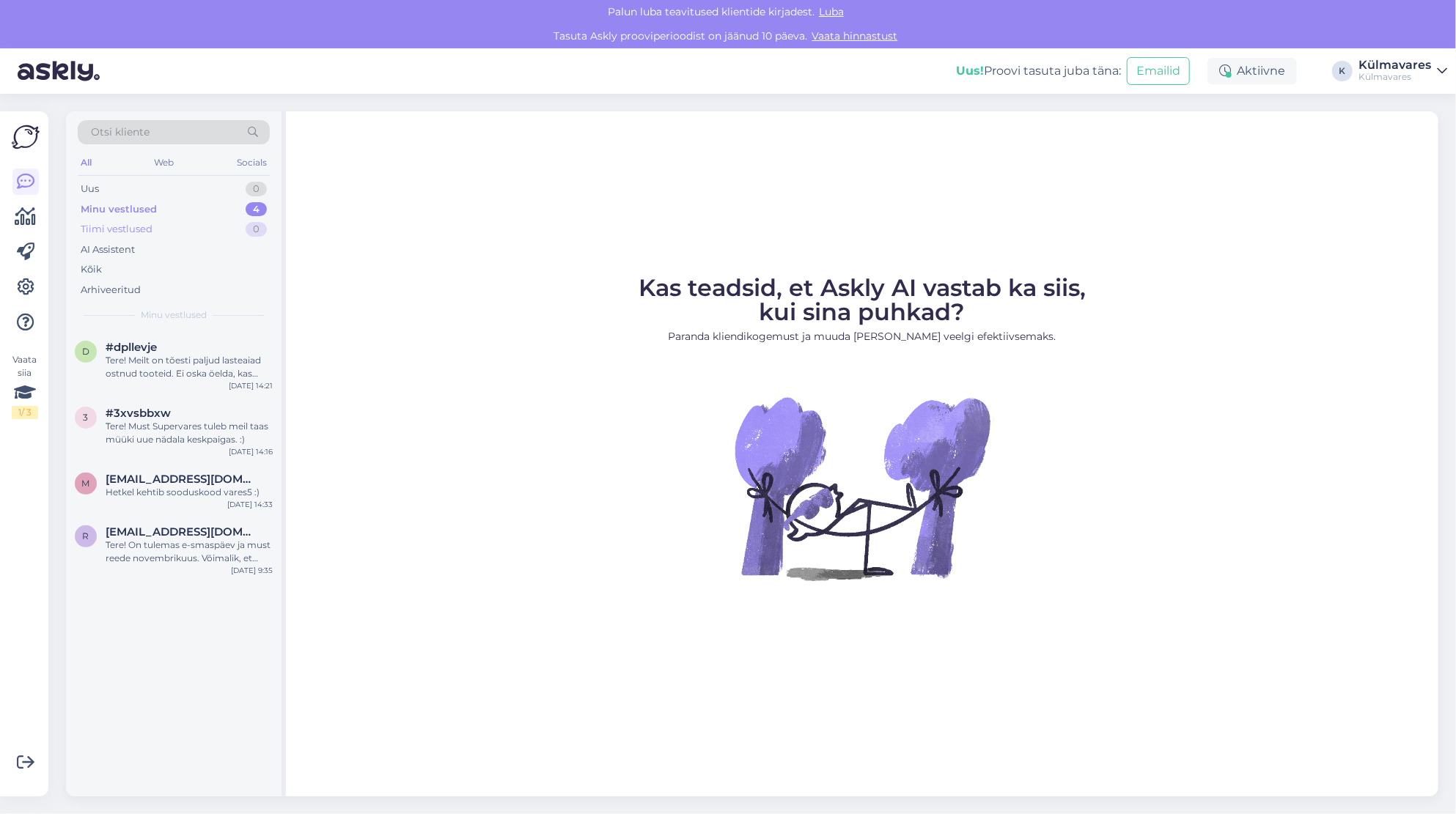
click at [147, 227] on div "Tiimi vestlused" at bounding box center [116, 229] width 72 height 15
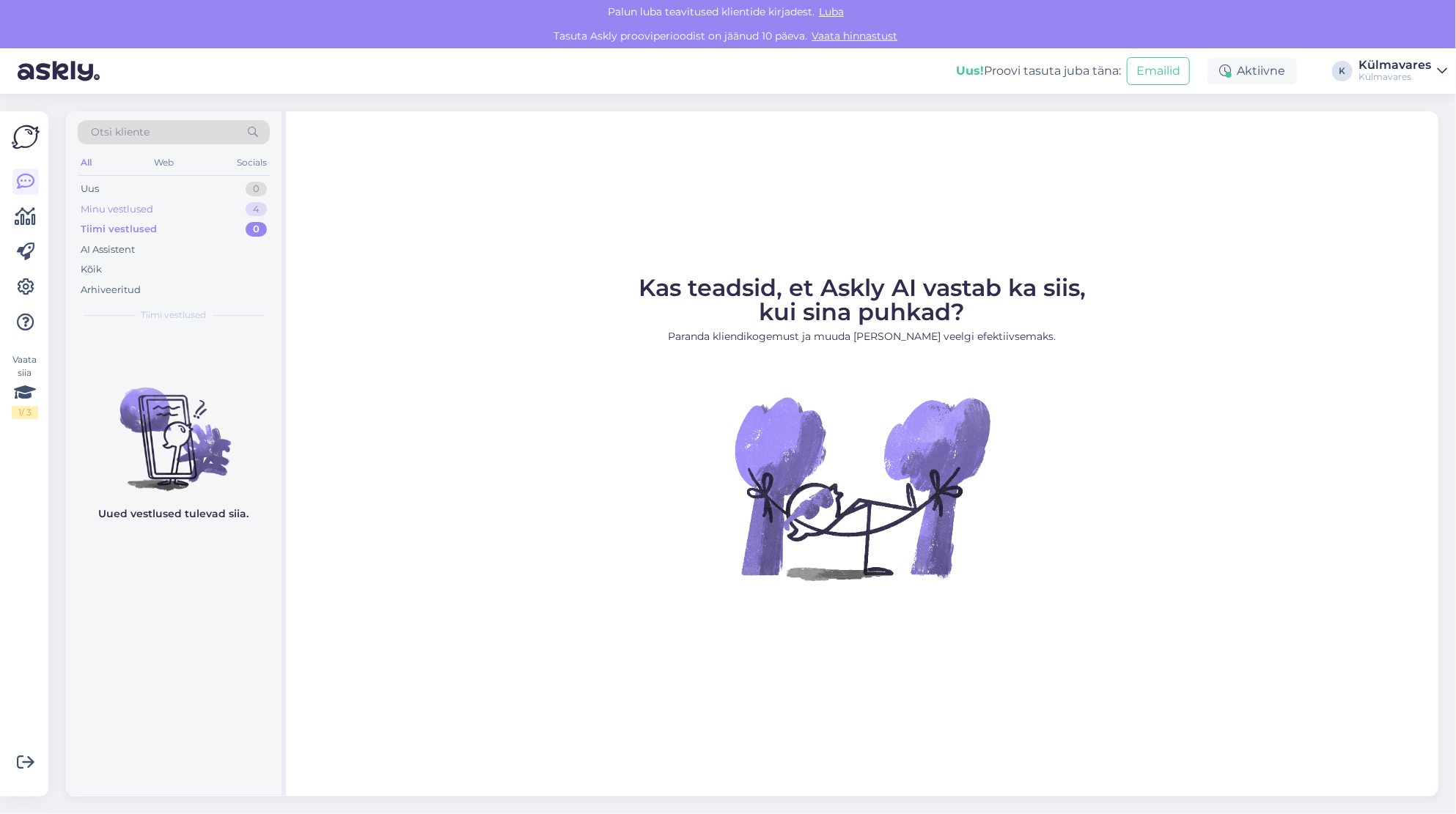
click at [149, 208] on div "Minu vestlused" at bounding box center [116, 210] width 72 height 15
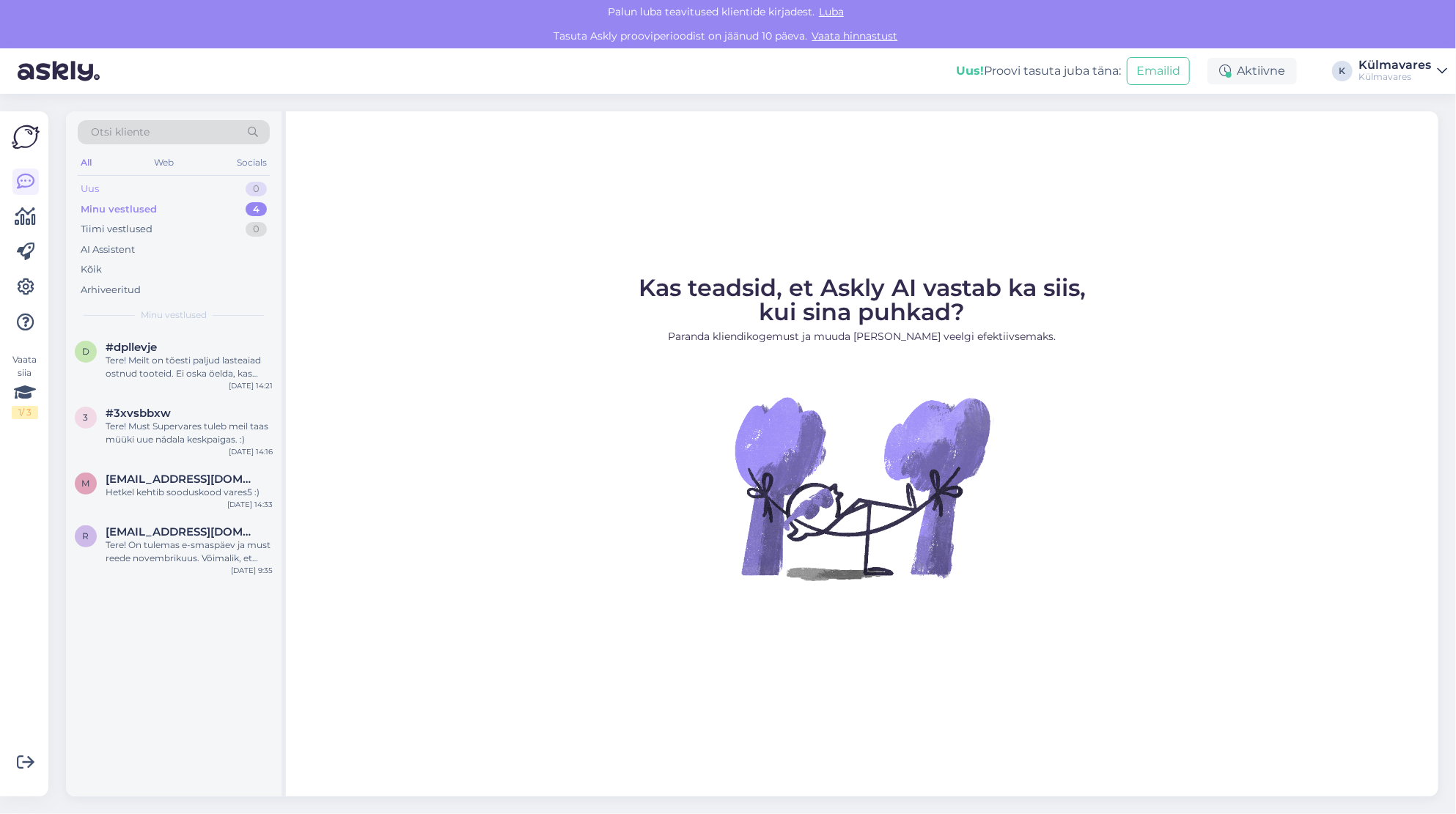
click at [126, 189] on div "Uus 0" at bounding box center [173, 189] width 192 height 20
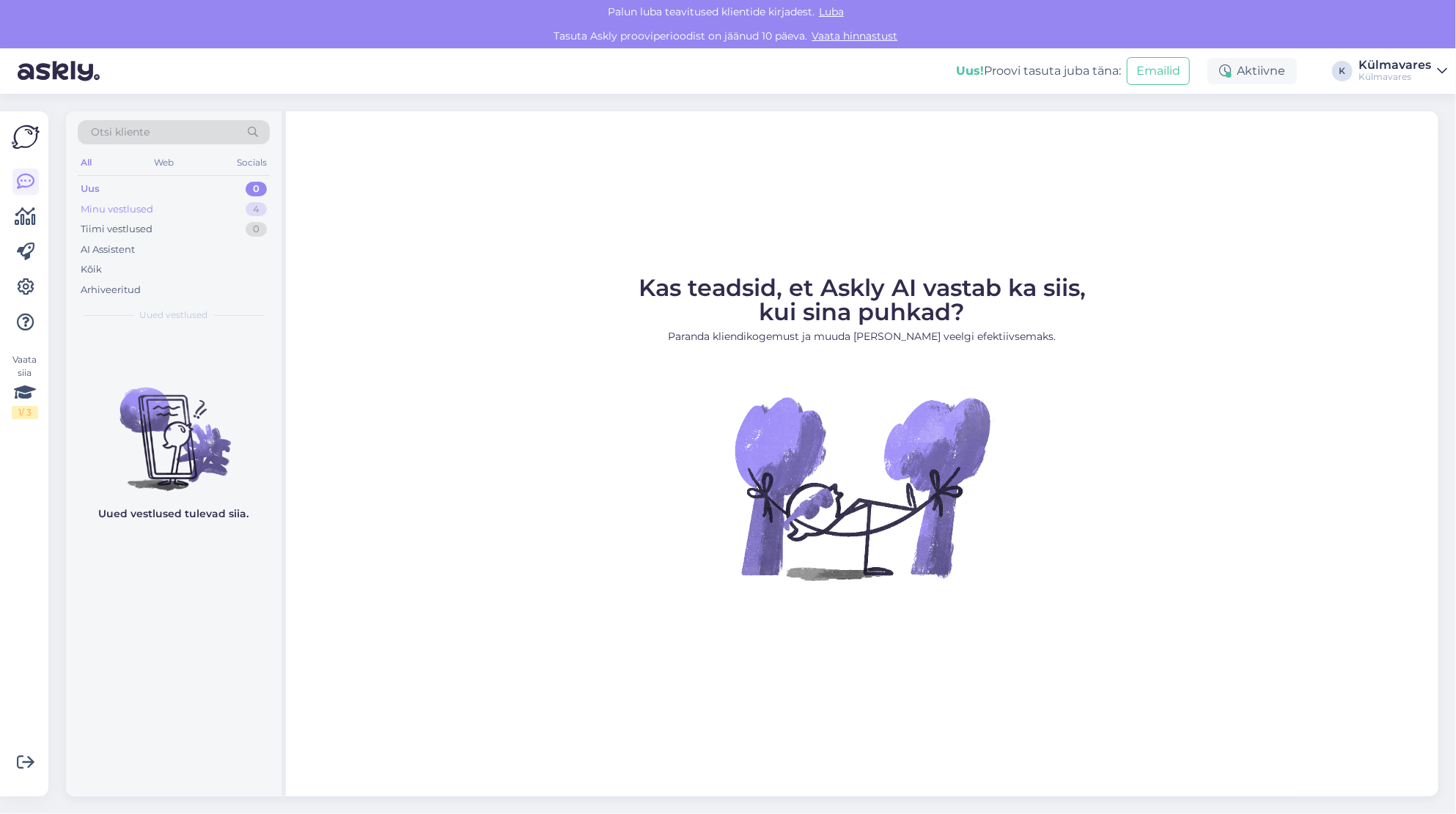
click at [128, 205] on div "Minu vestlused" at bounding box center [116, 210] width 72 height 15
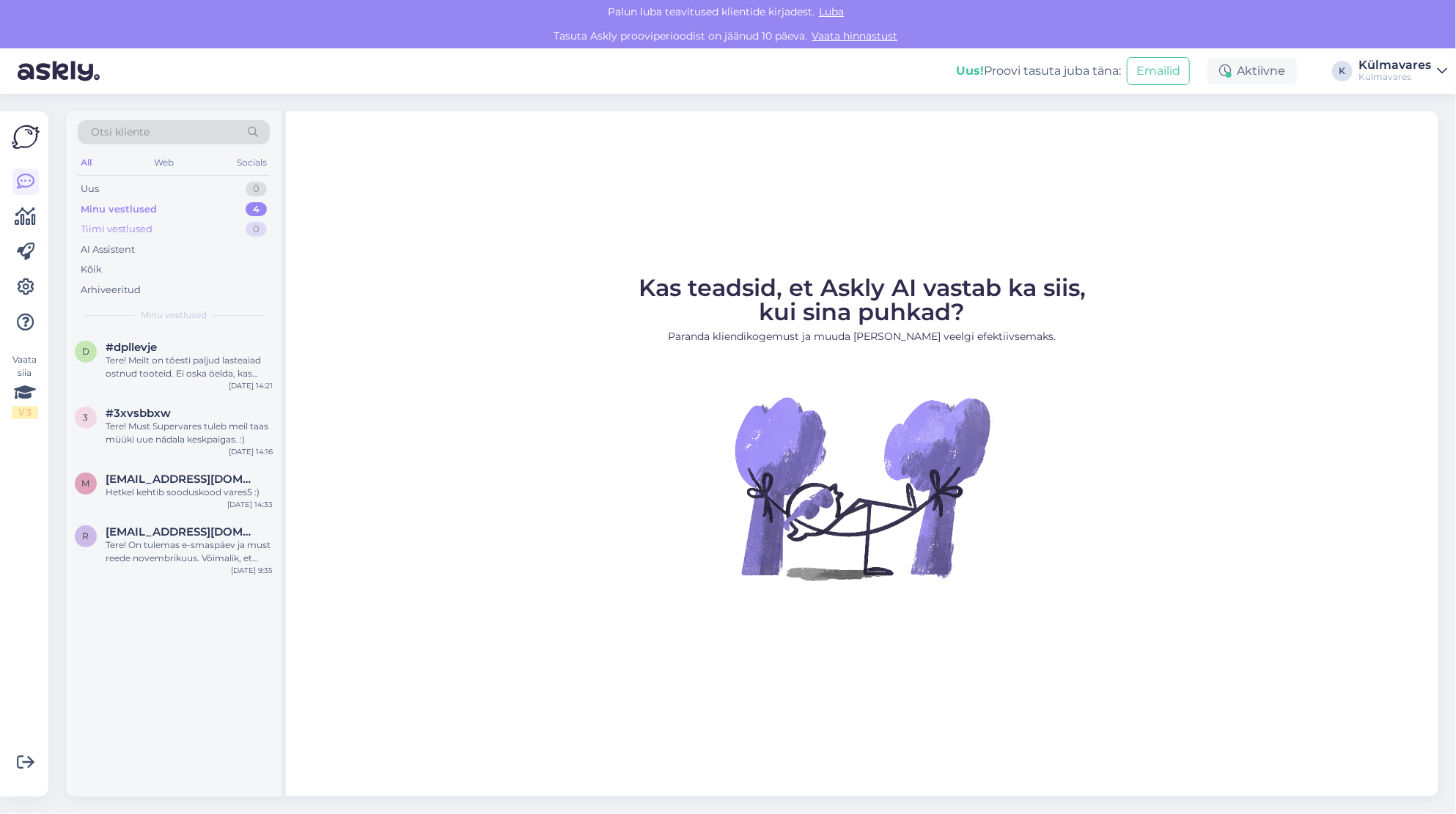
click at [134, 221] on div "Tiimi vestlused 0" at bounding box center [173, 229] width 192 height 20
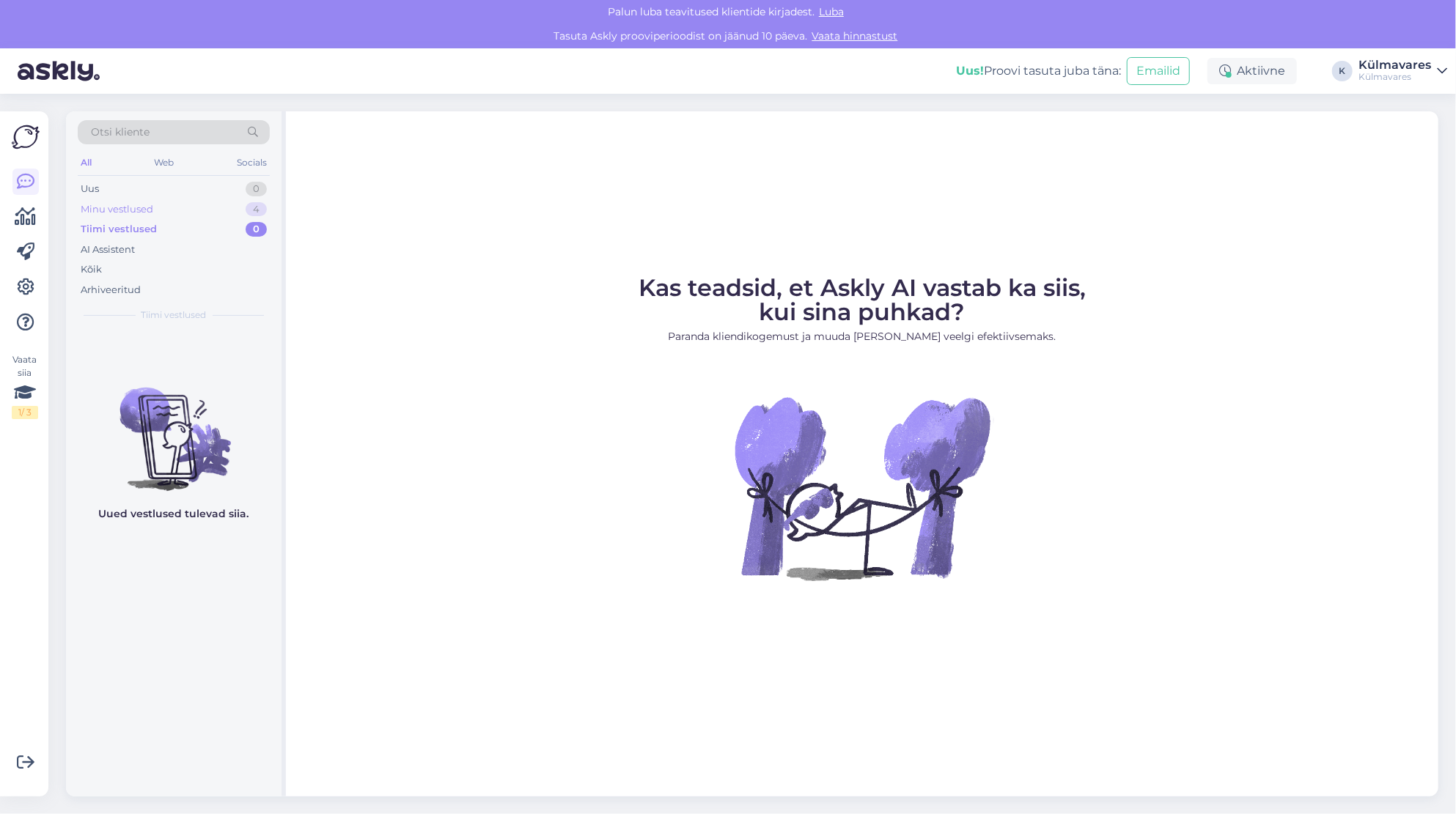
click at [135, 208] on div "Minu vestlused" at bounding box center [116, 210] width 72 height 15
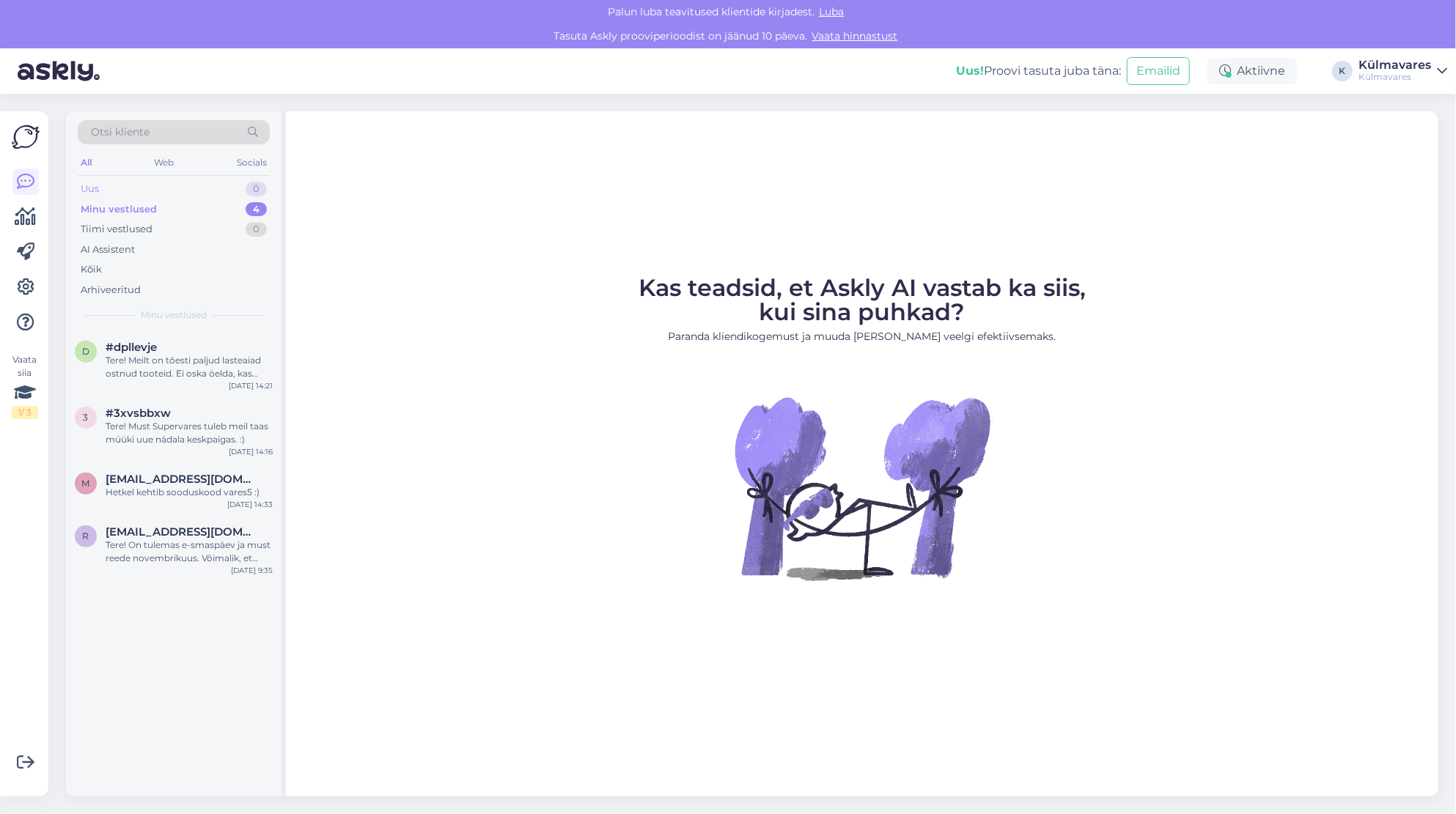
click at [130, 192] on div "Uus 0" at bounding box center [173, 189] width 192 height 20
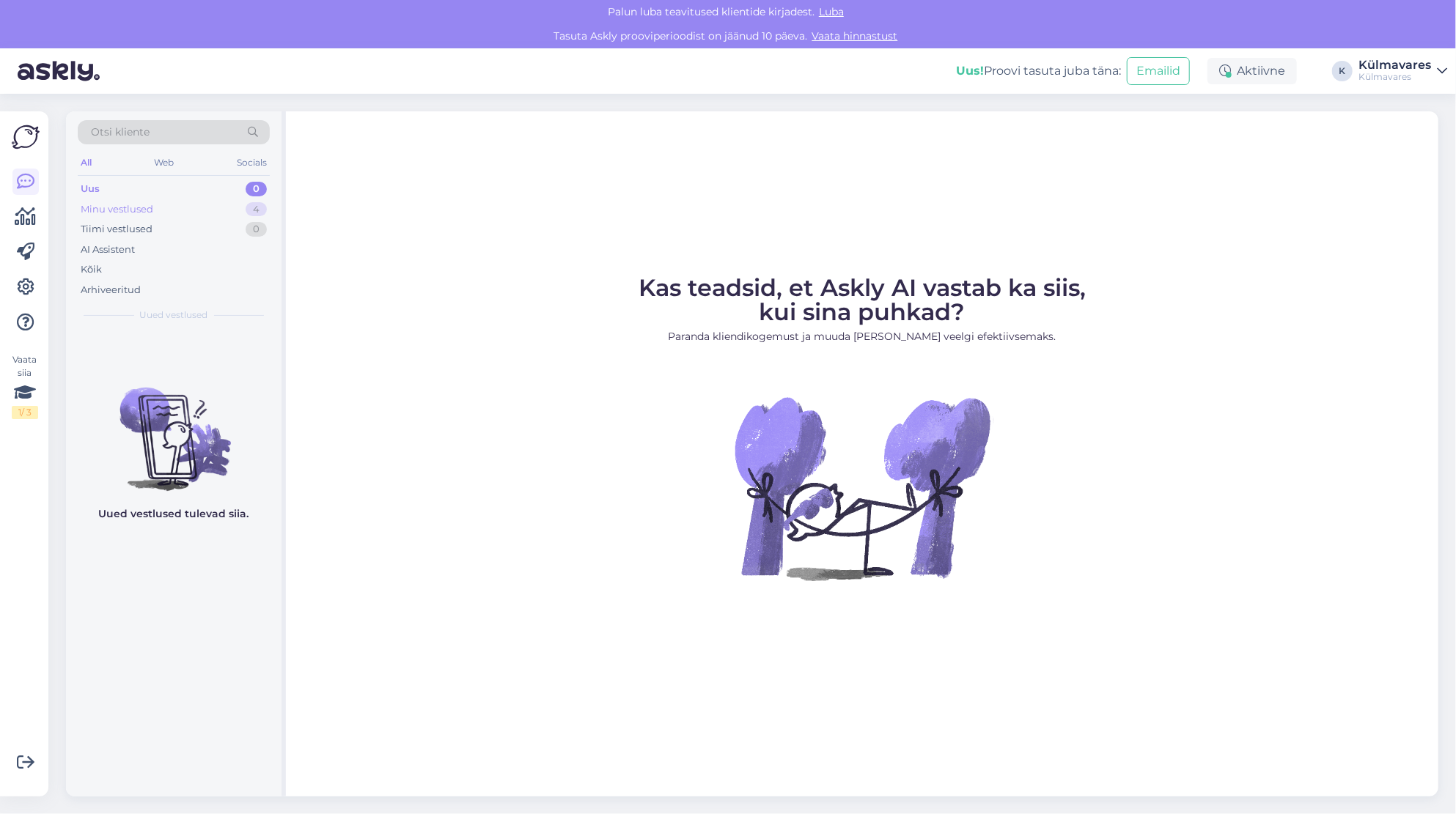
click at [138, 210] on div "Minu vestlused" at bounding box center [116, 210] width 72 height 15
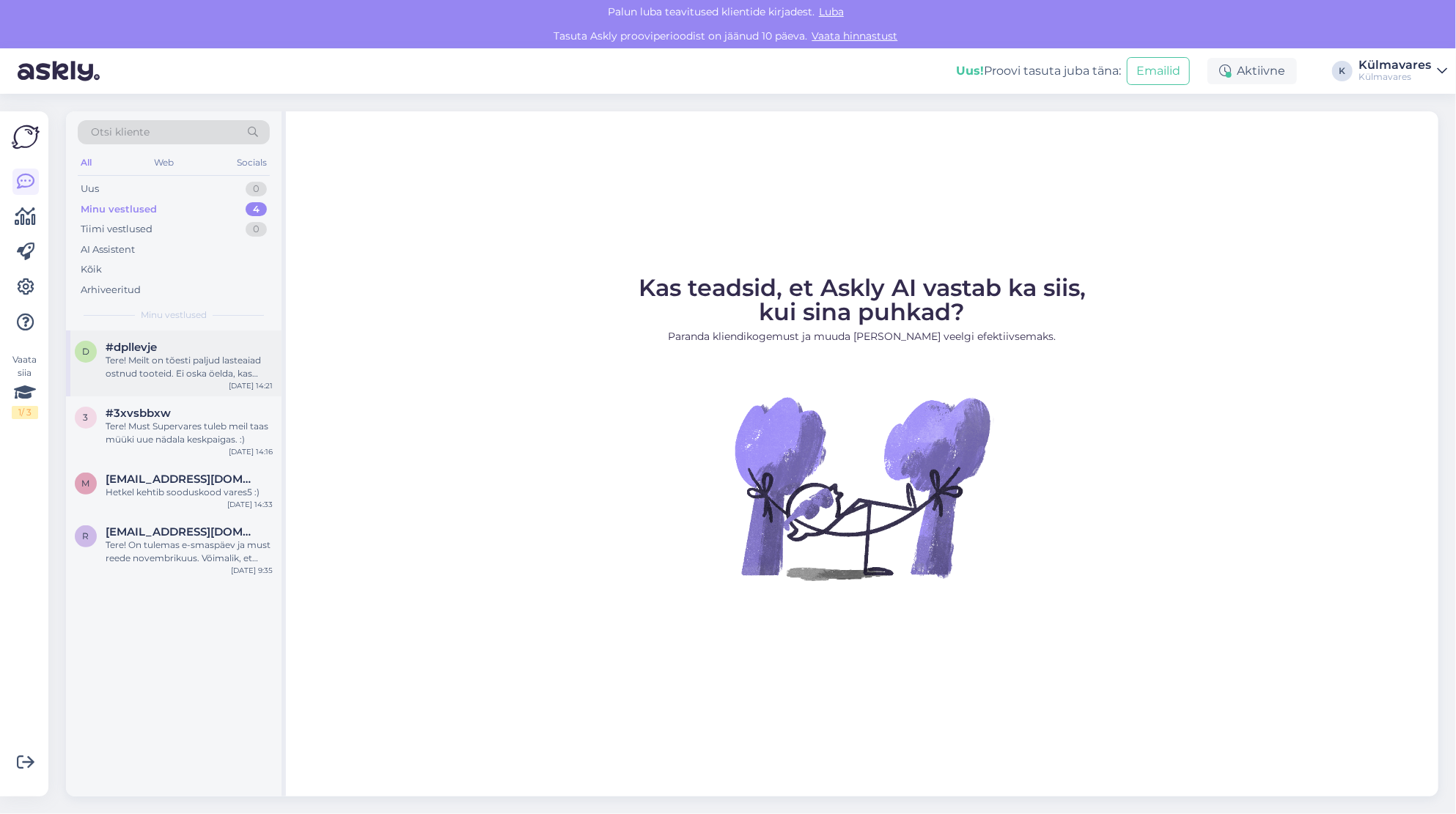
click at [219, 363] on div "Tere! Meilt on tõesti paljud lasteaiad ostnud tooteid. Ei oska öelda, kas selle…" at bounding box center [189, 367] width 167 height 27
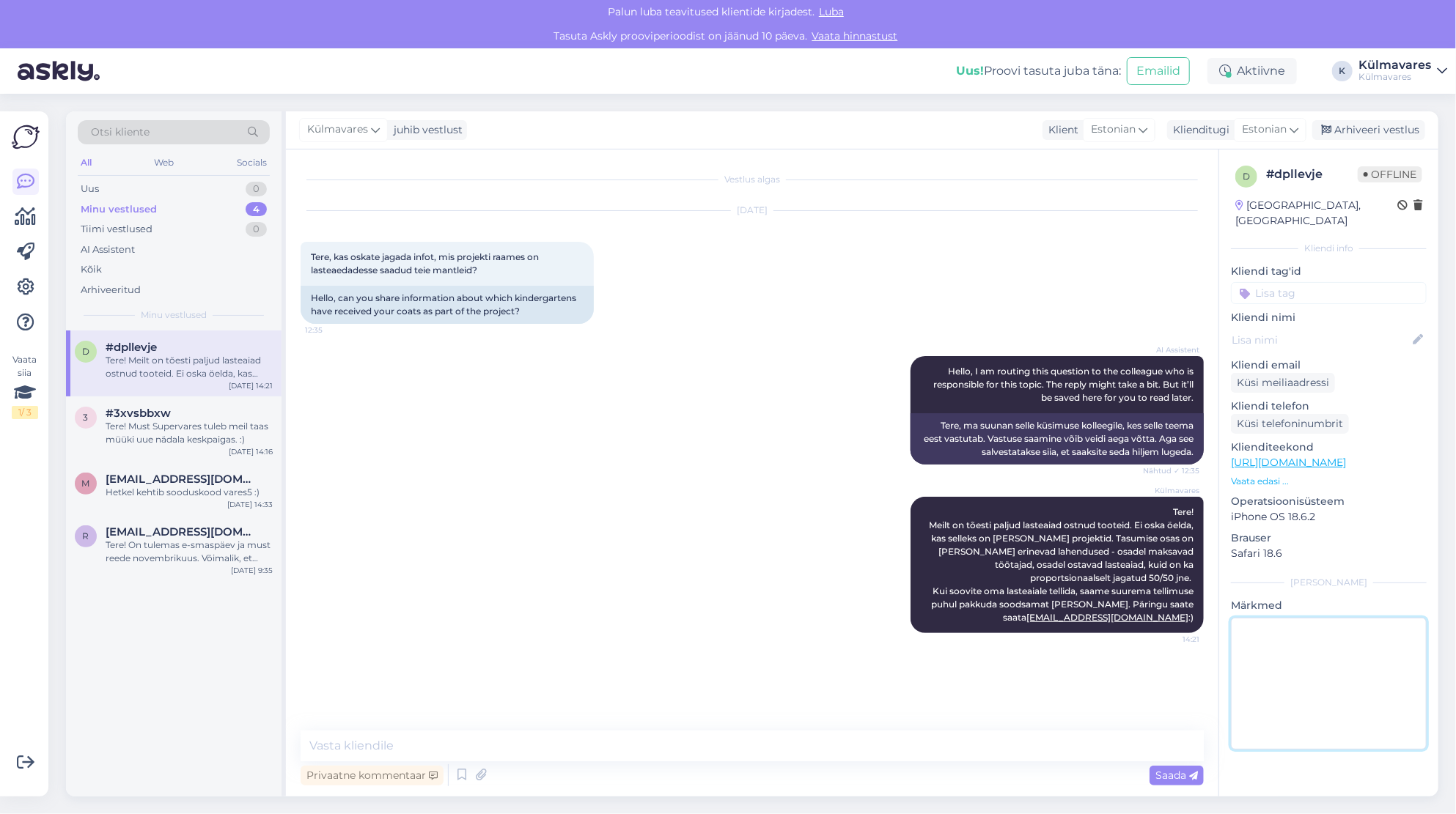
click at [1262, 638] on textarea at bounding box center [1328, 684] width 195 height 132
